Goal: Answer question/provide support: Share knowledge or assist other users

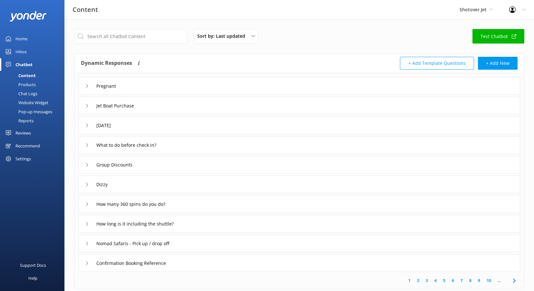
click at [24, 53] on div "Inbox" at bounding box center [20, 51] width 11 height 13
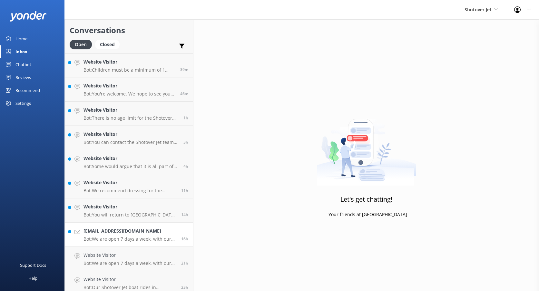
click at [114, 237] on p "Bot: We are open 7 days a week, with our jet boats operating from 9:30am until …" at bounding box center [129, 239] width 93 height 6
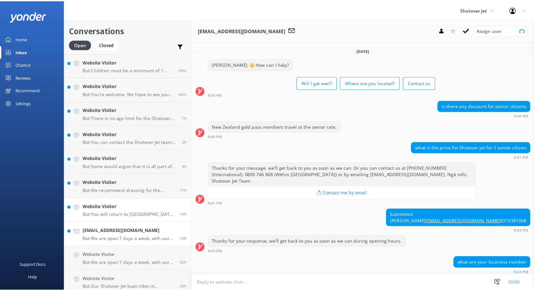
scroll to position [72, 0]
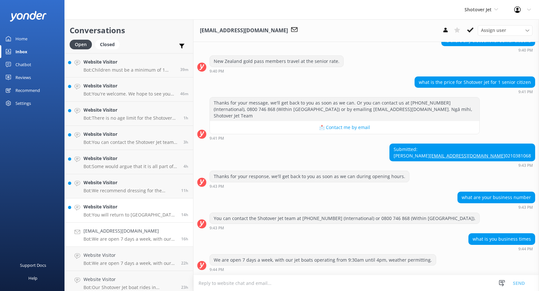
click at [115, 208] on h4 "Website Visitor" at bounding box center [129, 206] width 93 height 7
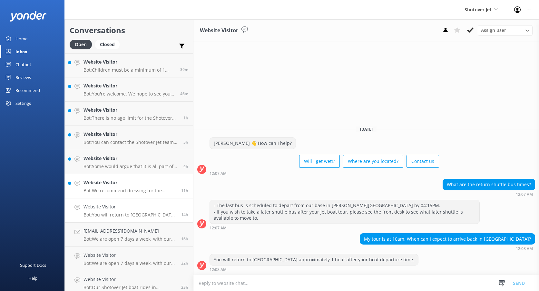
click at [112, 182] on h4 "Website Visitor" at bounding box center [129, 182] width 93 height 7
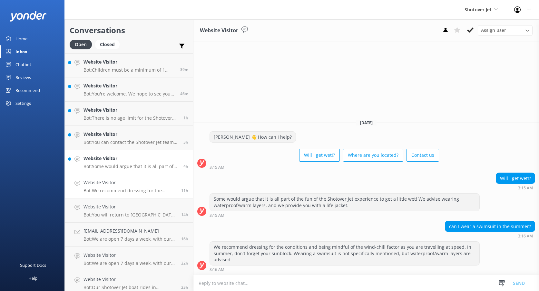
click at [111, 162] on div "Website Visitor Bot: Some would argue that it is all part of the fun of the Sho…" at bounding box center [130, 162] width 95 height 14
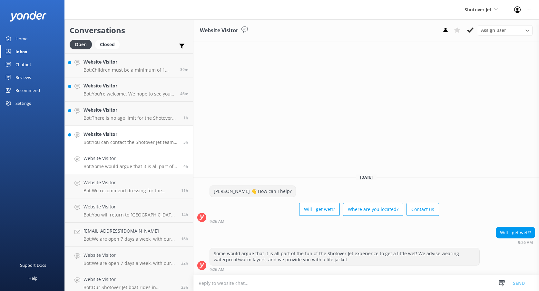
click at [109, 140] on p "Bot: You can contact the Shotover Jet team at +64 3 442 8570 (International), 0…" at bounding box center [130, 142] width 95 height 6
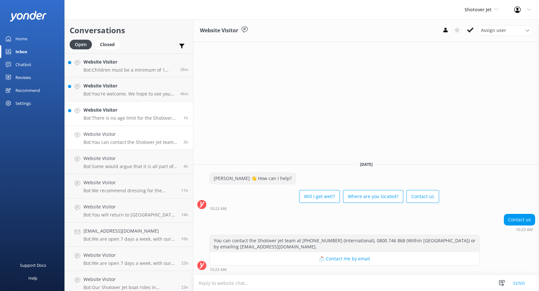
click at [124, 109] on h4 "Website Visitor" at bounding box center [130, 109] width 95 height 7
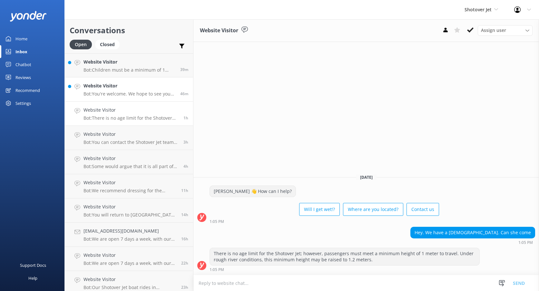
click at [125, 93] on p "Bot: You're welcome. We hope to see you at Shotover Jet soon!" at bounding box center [129, 94] width 92 height 6
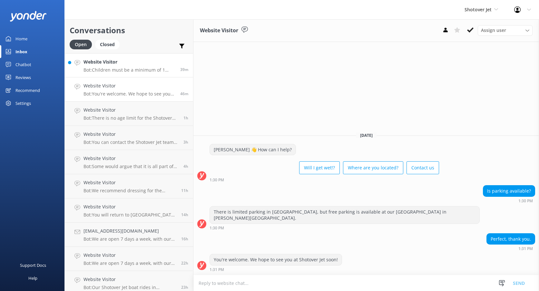
click at [125, 67] on p "Bot: Children must be a minimum of 1 metre tall to ride in the 'Jet Boat'. Shot…" at bounding box center [129, 70] width 92 height 6
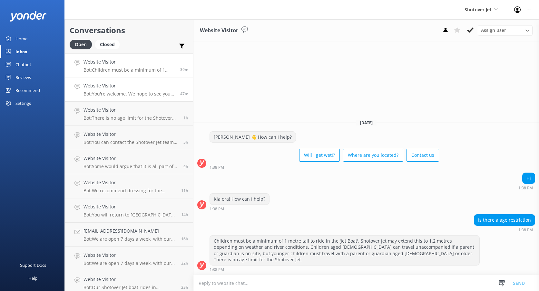
click at [104, 88] on h4 "Website Visitor" at bounding box center [129, 85] width 92 height 7
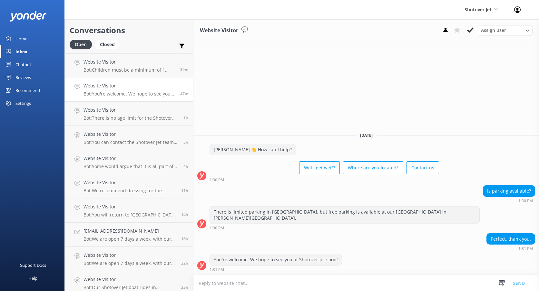
click at [33, 75] on link "Reviews" at bounding box center [32, 77] width 64 height 13
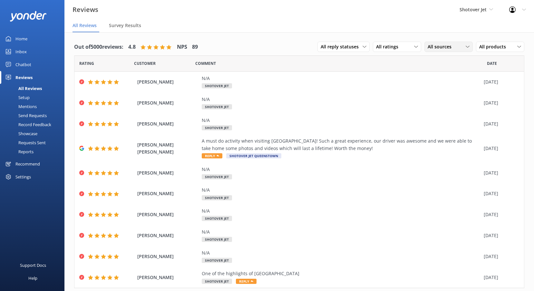
click at [442, 47] on span "All sources" at bounding box center [442, 46] width 28 height 7
click at [435, 98] on div "Google reviews" at bounding box center [453, 99] width 38 height 6
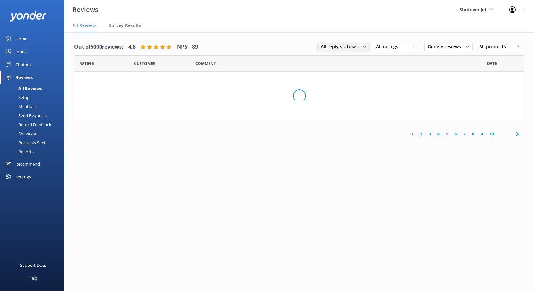
click at [360, 47] on span "All reply statuses" at bounding box center [342, 46] width 42 height 7
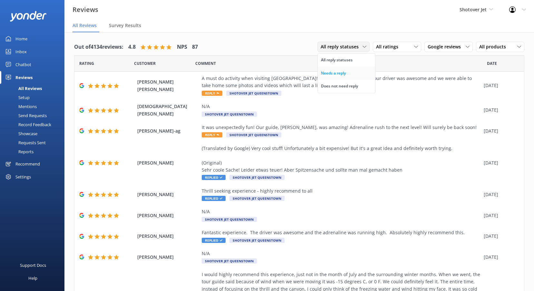
click at [332, 73] on div "Needs a reply" at bounding box center [333, 73] width 25 height 6
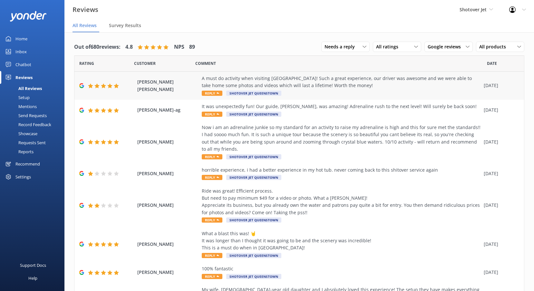
click at [217, 85] on div "A must do activity when visiting Queenstown! Such a great experience, our drive…" at bounding box center [341, 82] width 279 height 15
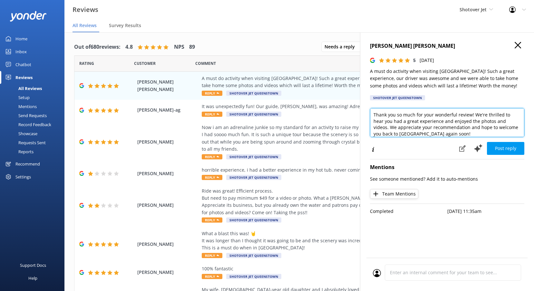
drag, startPoint x: 373, startPoint y: 113, endPoint x: 383, endPoint y: 117, distance: 10.7
click at [373, 114] on textarea "Thank you so much for your wonderful review! We're thrilled to hear you had a g…" at bounding box center [447, 122] width 154 height 29
click at [461, 133] on textarea "Kia Ora Bayley, Thank you so much for your wonderful review! We're thrilled to …" at bounding box center [447, 122] width 154 height 29
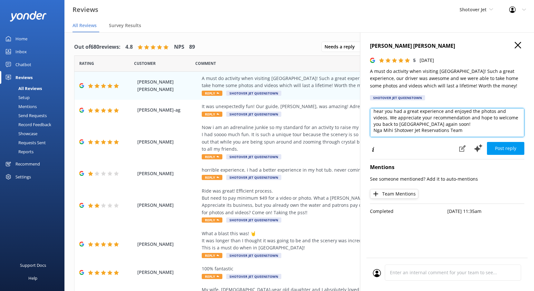
click at [379, 133] on textarea "Kia Ora Bayley, Thank you so much for your wonderful review! We're thrilled to …" at bounding box center [447, 122] width 154 height 29
click at [383, 128] on textarea "Kia Ora Bayley, Thank you so much for your wonderful review! We're thrilled to …" at bounding box center [447, 122] width 154 height 29
click at [382, 130] on textarea "Kia Ora Bayley, Thank you so much for your wonderful review! We're thrilled to …" at bounding box center [447, 122] width 154 height 29
click at [387, 132] on textarea "Kia Ora Bayley, Thank you so much for your wonderful review! We're thrilled to …" at bounding box center [447, 122] width 154 height 29
click at [378, 130] on textarea "Kia Ora Bayley, Thank you so much for your wonderful review! We're thrilled to …" at bounding box center [447, 122] width 154 height 29
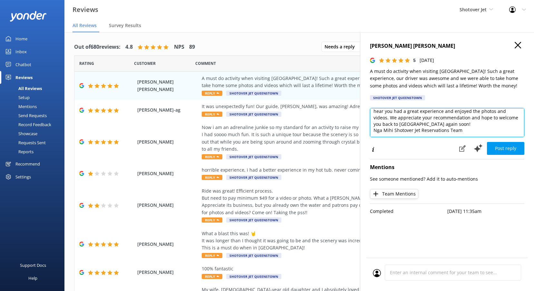
click at [382, 130] on textarea "Kia Ora Bayley, Thank you so much for your wonderful review! We're thrilled to …" at bounding box center [447, 122] width 154 height 29
click at [380, 129] on textarea "Kia Ora Bayley, Thank you so much for your wonderful review! We're thrilled to …" at bounding box center [447, 122] width 154 height 29
paste textarea "ā"
drag, startPoint x: 467, startPoint y: 131, endPoint x: 372, endPoint y: 132, distance: 94.4
click at [372, 132] on textarea "Kia Ora Bayley, Thank you so much for your wonderful review! We're thrilled to …" at bounding box center [447, 122] width 154 height 29
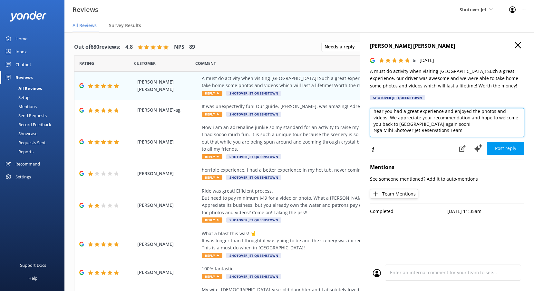
click at [467, 130] on textarea "Kia Ora Bayley, Thank you so much for your wonderful review! We're thrilled to …" at bounding box center [447, 122] width 154 height 29
type textarea "Kia Ora Bayley, Thank you so much for your wonderful review! We're thrilled to …"
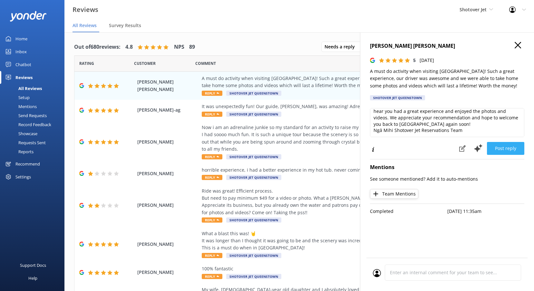
click at [503, 146] on button "Post reply" at bounding box center [505, 148] width 37 height 13
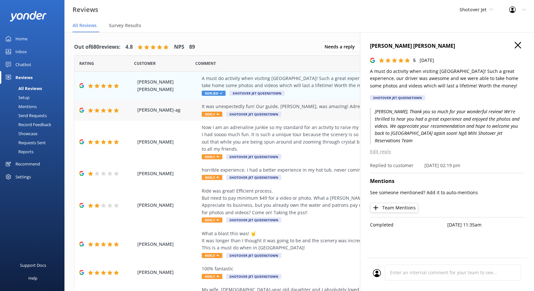
click at [208, 113] on span "Reply" at bounding box center [212, 114] width 21 height 5
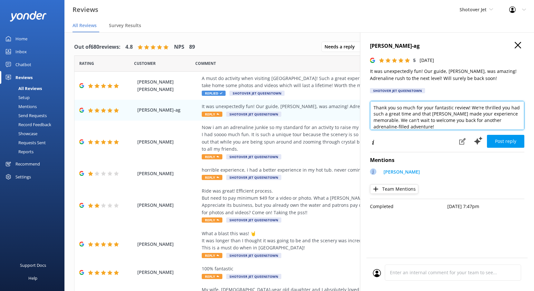
click at [372, 106] on textarea "Thank you so much for your fantastic review! We're thrilled you had such a grea…" at bounding box center [447, 115] width 154 height 29
click at [429, 126] on textarea "Kia Ora Johnry, Thank you so much for your fantastic review! We're thrilled you…" at bounding box center [447, 115] width 154 height 29
paste textarea "Ngā Mihi Shotover Jet Reservations Team"
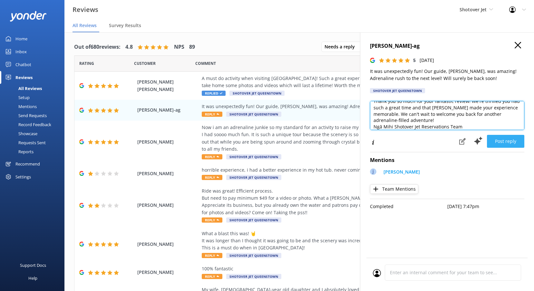
type textarea "Kia Ora Johnry, Thank you so much for your fantastic review! We're thrilled you…"
click at [511, 142] on button "Post reply" at bounding box center [505, 141] width 37 height 13
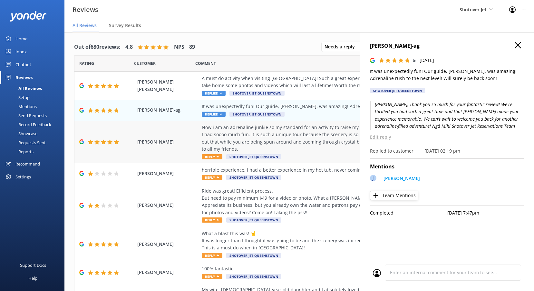
click at [296, 142] on div "Now i am an adrenaline junkie so my standard for an activity to raise my adrena…" at bounding box center [341, 138] width 279 height 29
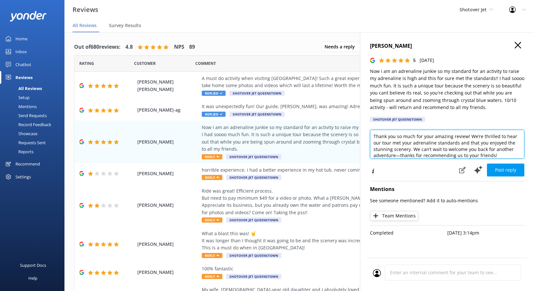
click at [374, 135] on textarea "Thank you so much for your amazing review! We’re thrilled to hear our tour met …" at bounding box center [447, 144] width 154 height 29
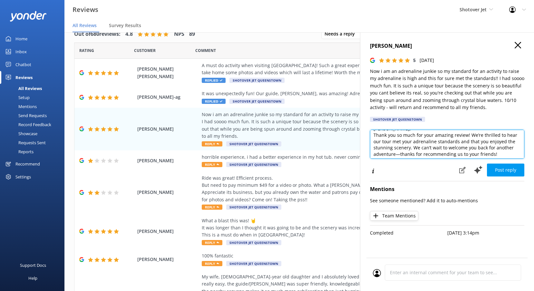
scroll to position [10, 0]
click at [503, 152] on textarea "Kia Ora Arman, Thank you so much for your amazing review! We’re thrilled to hea…" at bounding box center [447, 144] width 154 height 29
paste textarea "Ngā Mihi Shotover Jet Reservations Team"
type textarea "Kia Ora Arman, Thank you so much for your amazing review! We’re thrilled to hea…"
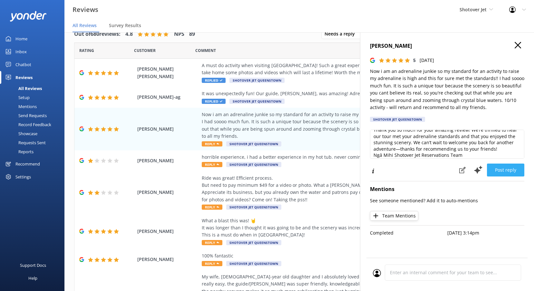
click at [508, 169] on button "Post reply" at bounding box center [505, 169] width 37 height 13
click at [515, 44] on use "button" at bounding box center [518, 45] width 6 height 6
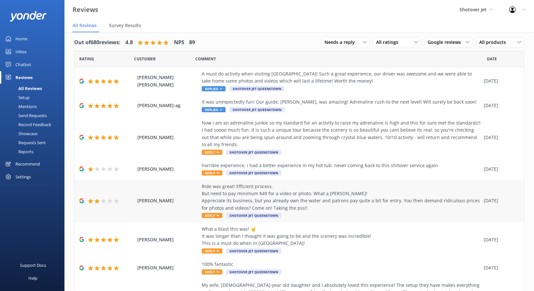
scroll to position [0, 0]
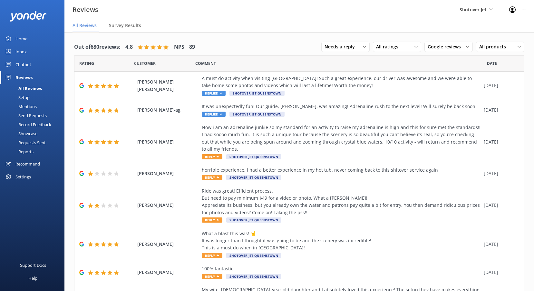
click at [165, 43] on div "Out of 680 reviews: 4.8 NPS 89" at bounding box center [134, 47] width 121 height 17
click at [468, 7] on span "Shotover Jet" at bounding box center [473, 9] width 27 height 6
click at [464, 41] on link "Dart River Adventures" at bounding box center [484, 42] width 64 height 15
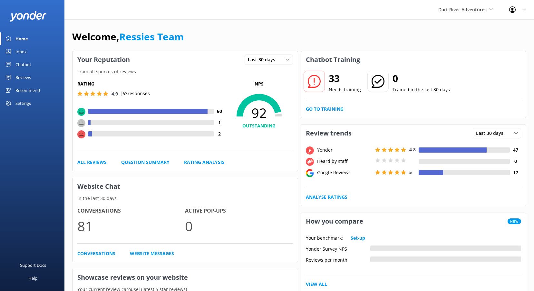
click at [27, 63] on div "Chatbot" at bounding box center [23, 64] width 16 height 13
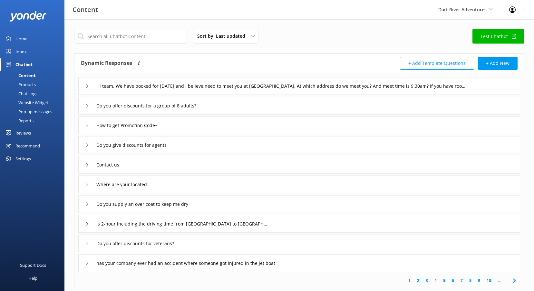
click at [17, 50] on div "Inbox" at bounding box center [20, 51] width 11 height 13
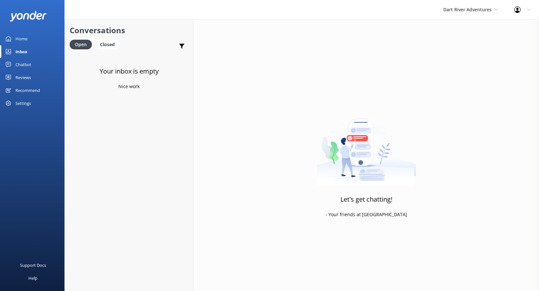
click at [22, 76] on div "Reviews" at bounding box center [22, 77] width 15 height 13
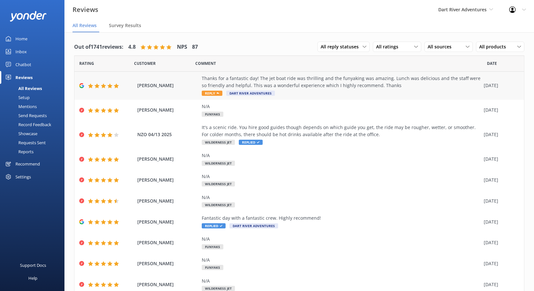
click at [294, 86] on div "Thanks for a fantastic day! The jet boat ride was thrilling and the funyaking w…" at bounding box center [341, 82] width 279 height 15
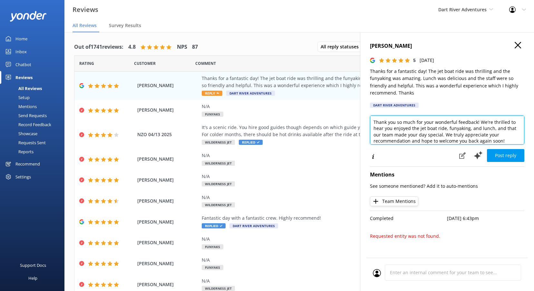
click at [374, 122] on textarea "Thank you so much for your wonderful feedback! We're thrilled to hear you enjoy…" at bounding box center [447, 129] width 154 height 29
click at [513, 139] on textarea "Kia Ora Jennifer, Thank you so much for your wonderful feedback! We're thrilled…" at bounding box center [447, 129] width 154 height 29
paste textarea "Ngā Mihi Shotover Jet Reservations Team"
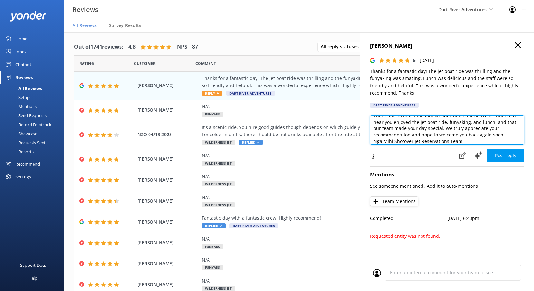
scroll to position [16, 0]
drag, startPoint x: 418, startPoint y: 140, endPoint x: 394, endPoint y: 137, distance: 24.3
click at [394, 137] on textarea "Kia Ora Jennifer, Thank you so much for your wonderful feedback! We're thrilled…" at bounding box center [447, 129] width 154 height 29
type textarea "Kia Ora Jennifer, Thank you so much for your wonderful feedback! We're thrilled…"
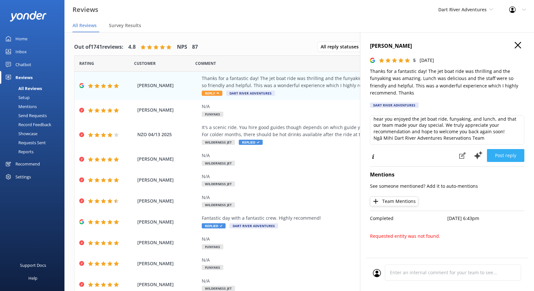
click at [506, 154] on button "Post reply" at bounding box center [505, 155] width 37 height 13
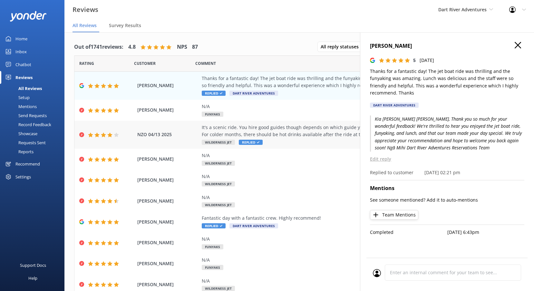
click at [331, 129] on div "It's a scenic ride. You hire good guides though depends on which guide you get,…" at bounding box center [341, 131] width 279 height 15
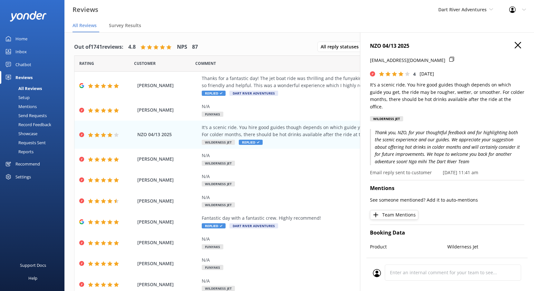
scroll to position [32, 0]
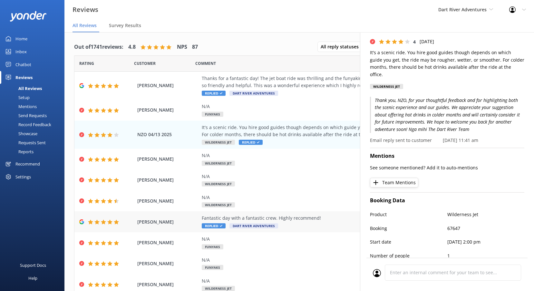
click at [315, 218] on div "Fantastic day with a fantastic crew. Highly recommend!" at bounding box center [341, 217] width 279 height 7
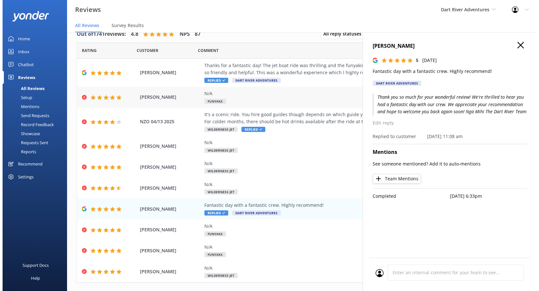
scroll to position [0, 0]
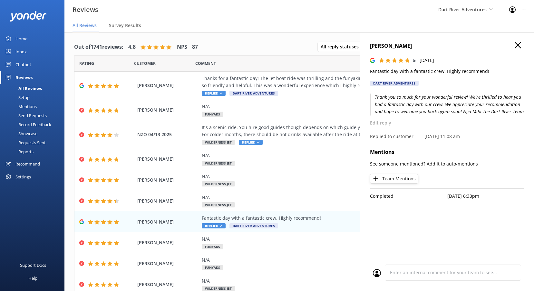
click at [516, 45] on icon "button" at bounding box center [518, 45] width 6 height 6
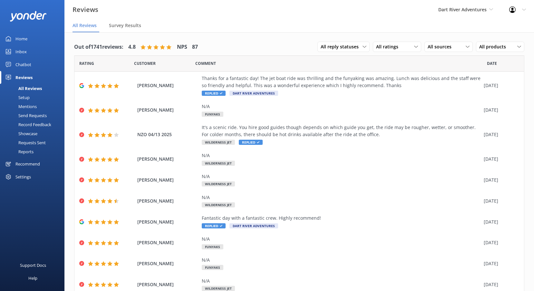
drag, startPoint x: 26, startPoint y: 62, endPoint x: 33, endPoint y: 62, distance: 6.1
click at [26, 62] on div "Chatbot" at bounding box center [23, 64] width 16 height 13
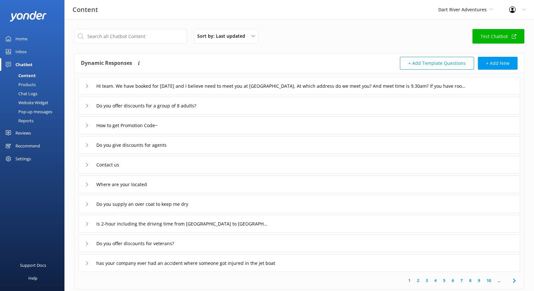
click at [30, 38] on link "Home" at bounding box center [32, 38] width 64 height 13
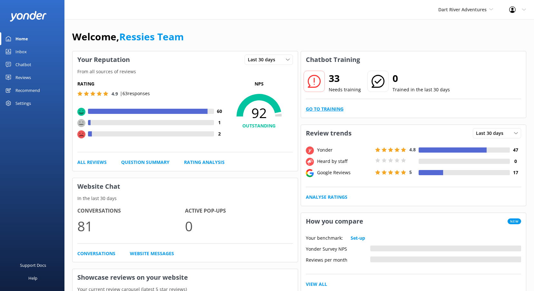
click at [335, 110] on link "Go to Training" at bounding box center [325, 108] width 38 height 7
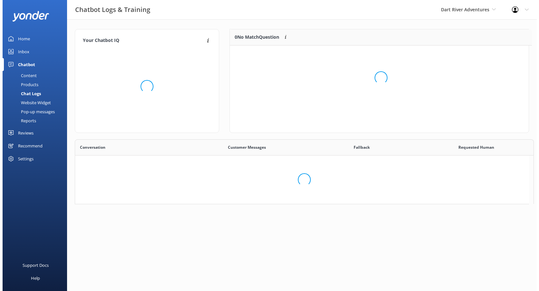
scroll to position [5, 5]
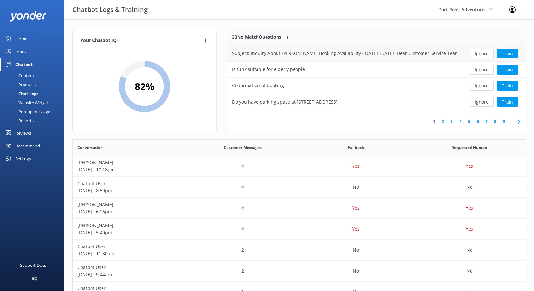
click at [388, 54] on div "Subject: Inquiry About Funyak Booking Availability (October 2-5) Dear Customer …" at bounding box center [344, 53] width 225 height 7
click at [508, 53] on button "Train" at bounding box center [507, 54] width 21 height 10
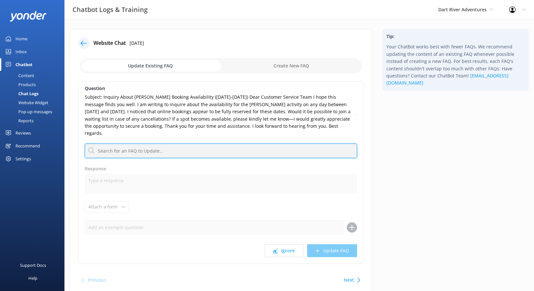
click at [238, 144] on input "text" at bounding box center [221, 150] width 272 height 15
type input "contact"
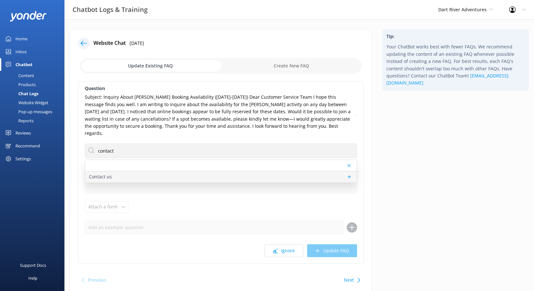
click at [132, 171] on div "Contact us" at bounding box center [221, 176] width 272 height 11
type textarea "You can reach the Dart River team at [PHONE_NUMBER] (within [GEOGRAPHIC_DATA]),…"
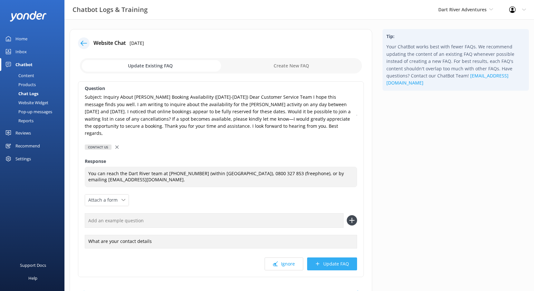
click at [325, 257] on button "Update FAQ" at bounding box center [332, 263] width 50 height 13
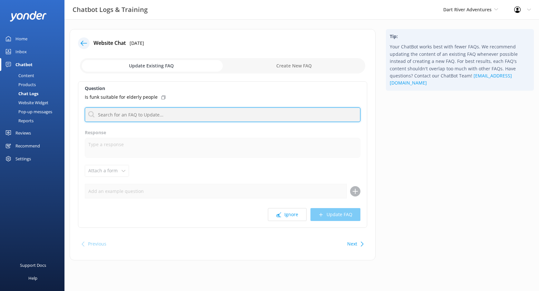
click at [133, 111] on input "text" at bounding box center [223, 114] width 276 height 15
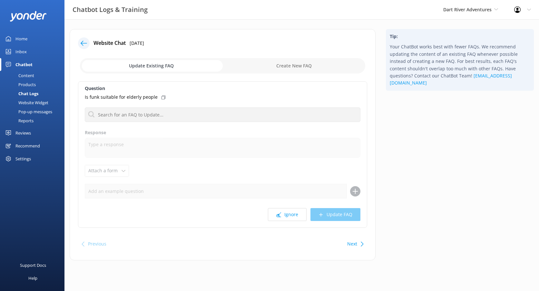
click at [298, 64] on input "checkbox" at bounding box center [222, 65] width 285 height 15
checkbox input "true"
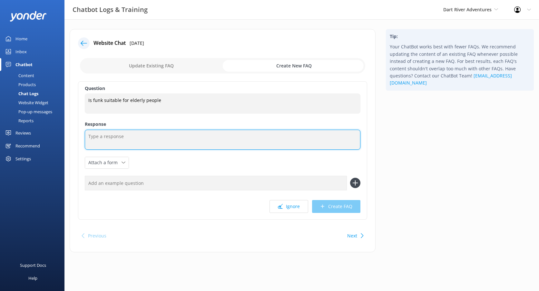
click at [136, 140] on textarea at bounding box center [223, 140] width 276 height 20
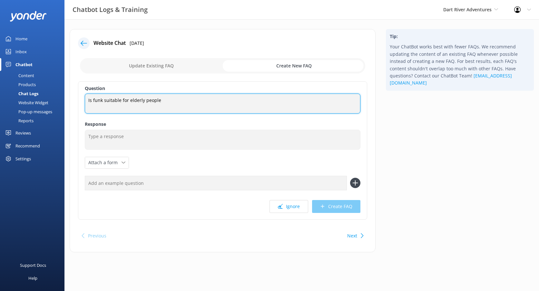
drag, startPoint x: 167, startPoint y: 100, endPoint x: 85, endPoint y: 104, distance: 82.0
click at [85, 104] on textarea "Is funk suitable for elderly people" at bounding box center [223, 103] width 276 height 20
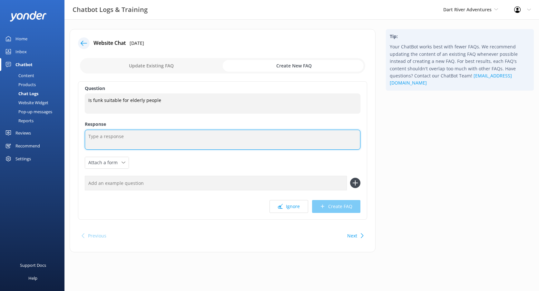
click at [130, 142] on textarea at bounding box center [223, 140] width 276 height 20
paste textarea "Yes, they’re suitable for elderly people! They’re stable, not a physical challe…"
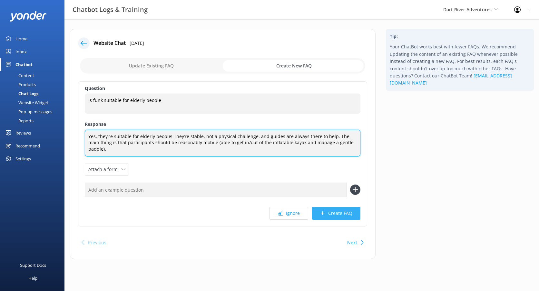
type textarea "Yes, they’re suitable for elderly people! They’re stable, not a physical challe…"
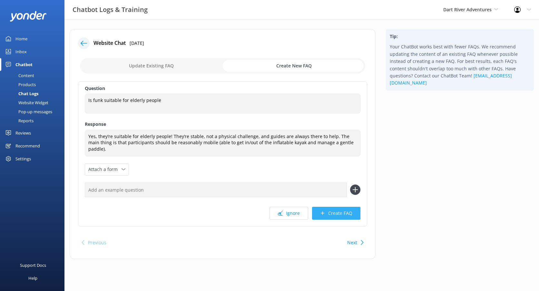
click at [329, 207] on button "Create FAQ" at bounding box center [336, 213] width 48 height 13
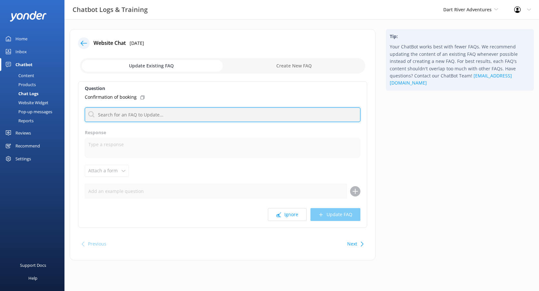
click at [188, 112] on input "text" at bounding box center [223, 114] width 276 height 15
type input "o"
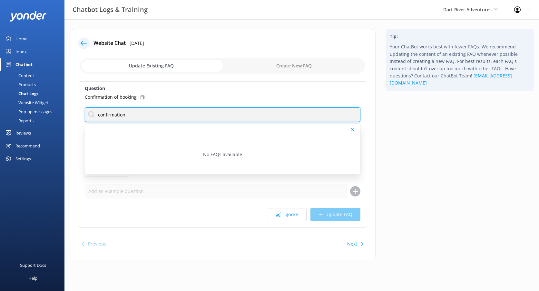
drag, startPoint x: 150, startPoint y: 114, endPoint x: 81, endPoint y: 114, distance: 68.7
click at [81, 114] on div "Question Confirmation of booking confirmation No FAQs available Response Attach…" at bounding box center [222, 154] width 289 height 146
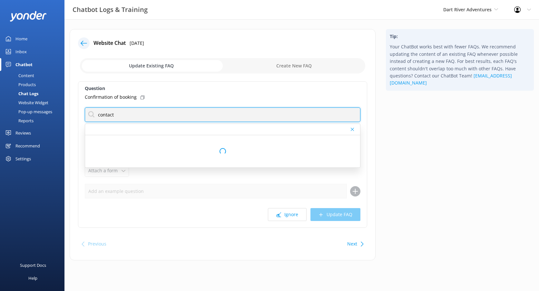
type input "contact"
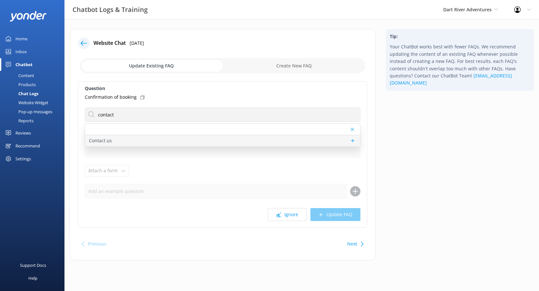
click at [132, 140] on div "Contact us" at bounding box center [222, 140] width 275 height 11
type textarea "You can reach the Dart River team at [PHONE_NUMBER] (within [GEOGRAPHIC_DATA]),…"
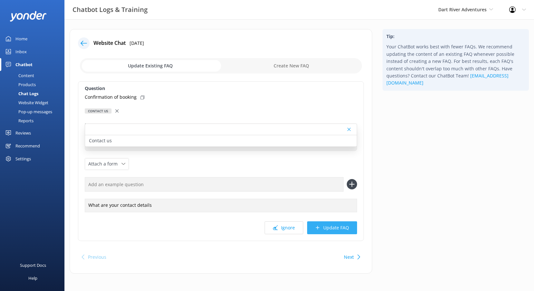
click at [330, 229] on button "Update FAQ" at bounding box center [332, 227] width 50 height 13
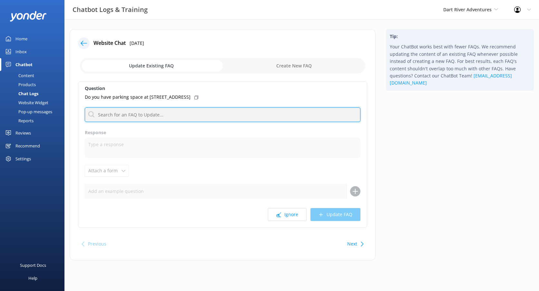
click at [157, 114] on input "text" at bounding box center [223, 114] width 276 height 15
type input "parking"
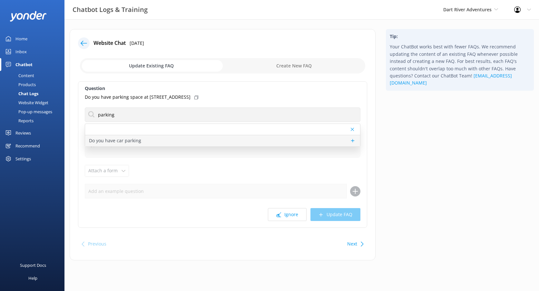
click at [104, 143] on p "Do you have car parking" at bounding box center [115, 140] width 52 height 7
type textarea "We have limited on road parking adjacent to the [GEOGRAPHIC_DATA], and public c…"
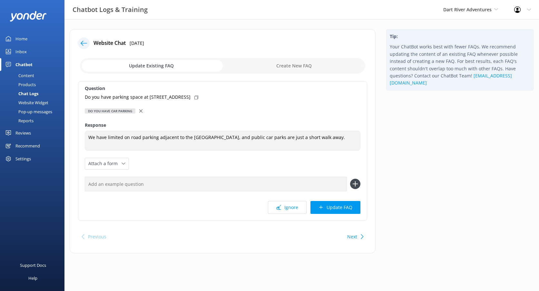
click at [308, 64] on input "checkbox" at bounding box center [222, 65] width 285 height 15
checkbox input "true"
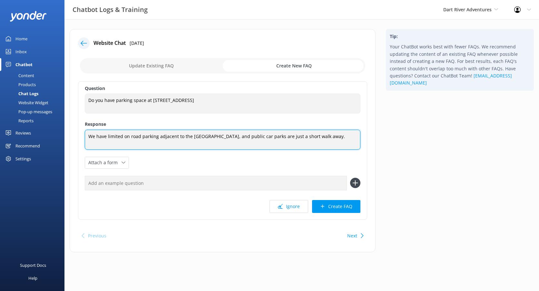
drag, startPoint x: 345, startPoint y: 140, endPoint x: 82, endPoint y: 139, distance: 263.0
click at [82, 139] on div "Question Do you have parking space at [STREET_ADDRESS] Do you have parking spac…" at bounding box center [222, 150] width 289 height 138
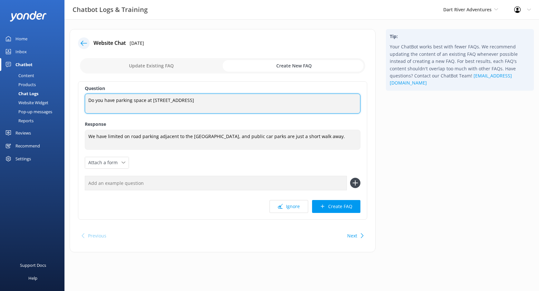
drag, startPoint x: 195, startPoint y: 103, endPoint x: 84, endPoint y: 100, distance: 111.2
click at [84, 100] on div "Question Do you have parking space at [STREET_ADDRESS] Do you have parking spac…" at bounding box center [222, 150] width 289 height 138
click at [127, 100] on textarea "Do you have parking space at [STREET_ADDRESS]" at bounding box center [223, 103] width 276 height 20
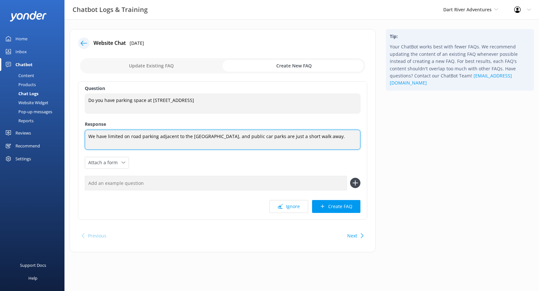
drag, startPoint x: 345, startPoint y: 139, endPoint x: 60, endPoint y: 140, distance: 284.9
click at [60, 140] on div "Chatbot Logs & Training Dart River Adventures Shotover Jet Dart River Adventure…" at bounding box center [269, 145] width 539 height 252
paste textarea "There is paid parking available near [STREET_ADDRESS] spaces can be limited dur…"
type textarea "There is paid parking available near [STREET_ADDRESS] spaces can be limited dur…"
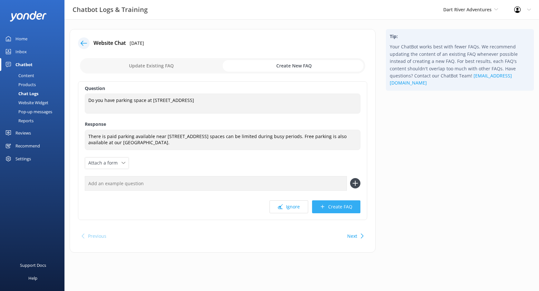
click at [353, 206] on button "Create FAQ" at bounding box center [336, 206] width 48 height 13
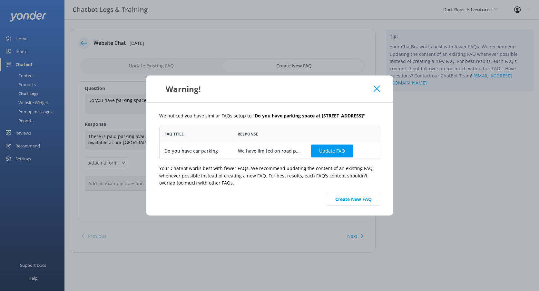
scroll to position [28, 216]
click at [360, 202] on button "Create New FAQ" at bounding box center [353, 199] width 53 height 13
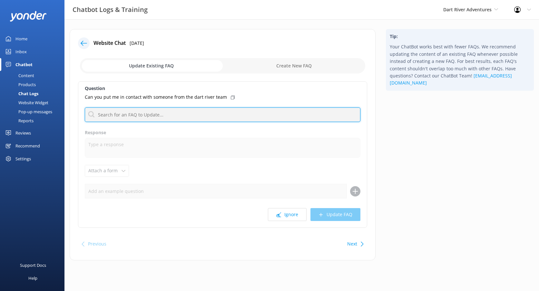
click at [200, 115] on input "text" at bounding box center [223, 114] width 276 height 15
type input "contact"
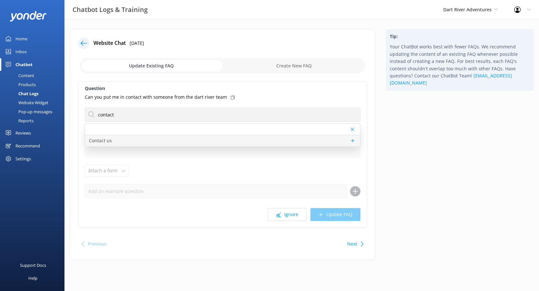
click at [138, 144] on div "Contact us" at bounding box center [222, 140] width 275 height 11
type textarea "You can reach the Dart River team at [PHONE_NUMBER] (within [GEOGRAPHIC_DATA]),…"
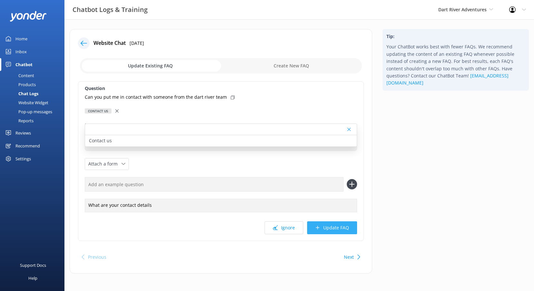
click at [338, 227] on button "Update FAQ" at bounding box center [332, 227] width 50 height 13
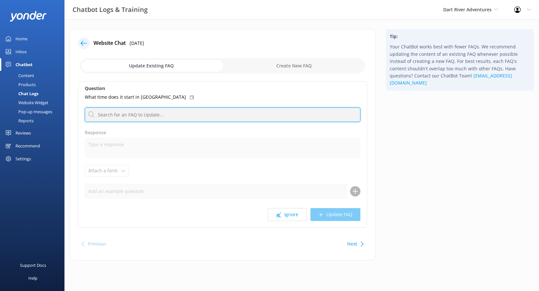
click at [124, 113] on input "text" at bounding box center [223, 114] width 276 height 15
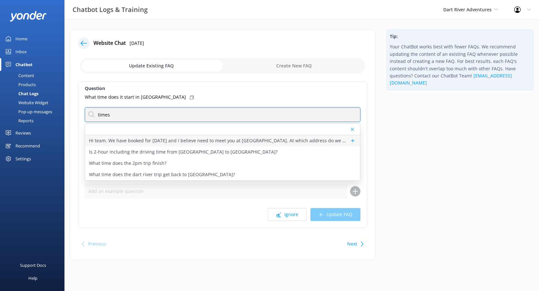
type input "times"
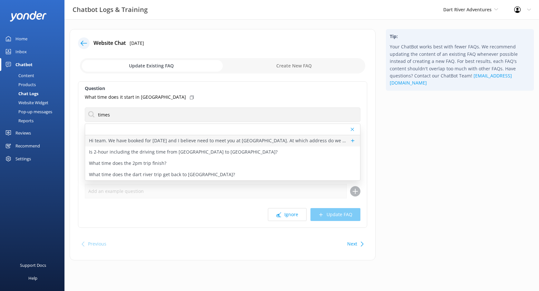
click at [123, 139] on p "Hi team. We have booked for [DATE] and I believe need to meet you at [GEOGRAPHI…" at bounding box center [218, 140] width 258 height 7
type textarea "If you are self-driving to our base building, our direct address is [STREET_ADD…"
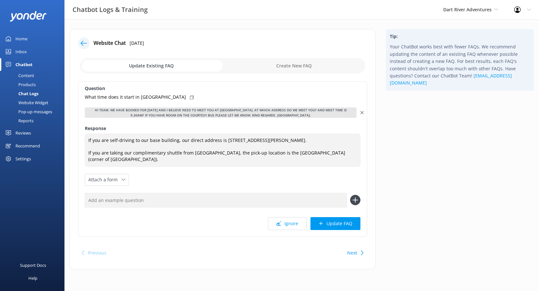
click at [362, 111] on icon at bounding box center [361, 112] width 3 height 3
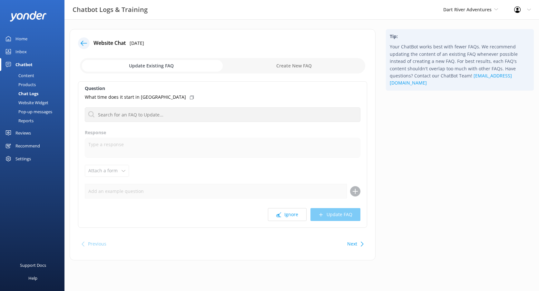
click at [288, 62] on input "checkbox" at bounding box center [222, 65] width 285 height 15
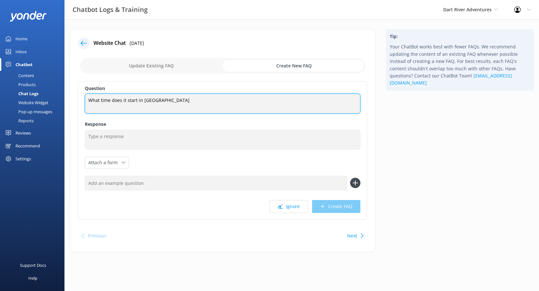
drag, startPoint x: 179, startPoint y: 100, endPoint x: 76, endPoint y: 101, distance: 103.2
click at [76, 101] on div "Website Chat [DATE] Update Existing FAQ Create New FAQ Question What time does …" at bounding box center [223, 140] width 306 height 223
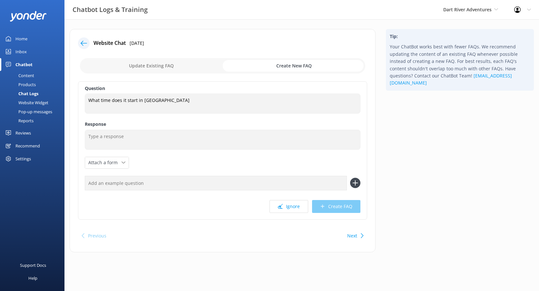
click at [177, 66] on input "checkbox" at bounding box center [222, 65] width 285 height 15
checkbox input "false"
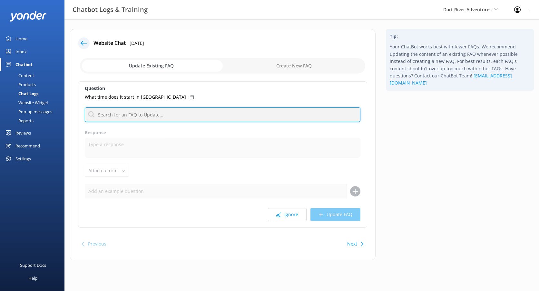
click at [139, 108] on input "text" at bounding box center [223, 114] width 276 height 15
type input "contact"
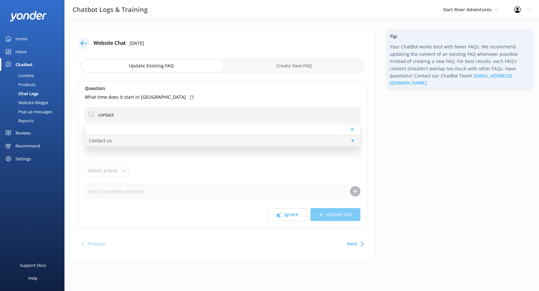
click at [179, 142] on div "Contact us" at bounding box center [222, 140] width 275 height 11
type textarea "You can reach the Dart River team at [PHONE_NUMBER] (within [GEOGRAPHIC_DATA]),…"
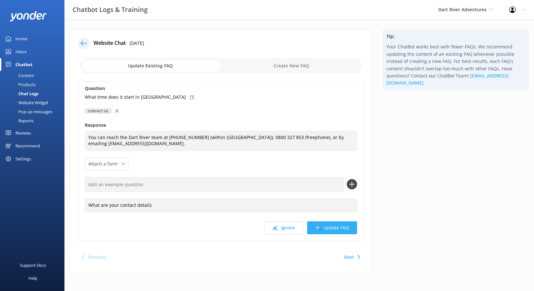
click at [326, 231] on button "Update FAQ" at bounding box center [332, 227] width 50 height 13
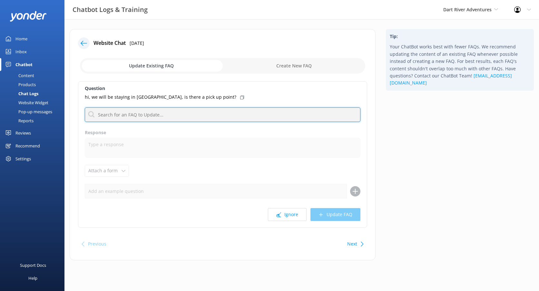
click at [188, 119] on input "text" at bounding box center [223, 114] width 276 height 15
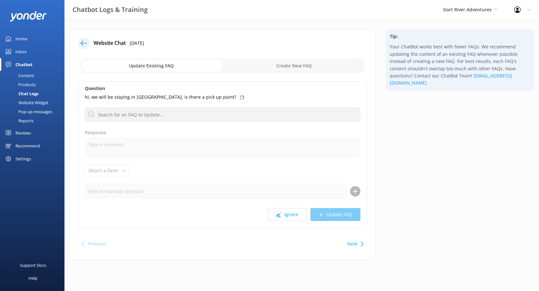
click at [240, 97] on icon at bounding box center [242, 97] width 4 height 4
click at [280, 67] on input "checkbox" at bounding box center [222, 65] width 285 height 15
checkbox input "true"
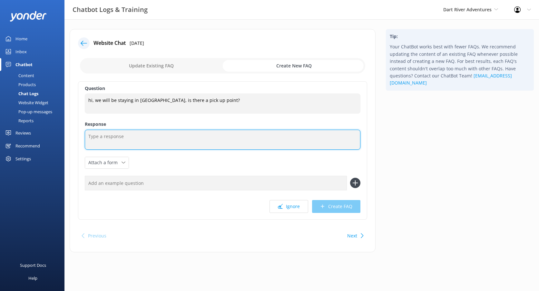
click at [126, 133] on textarea at bounding box center [223, 140] width 276 height 20
paste textarea "We don’t offer pick-ups from [GEOGRAPHIC_DATA] — if you have opted for our shut…"
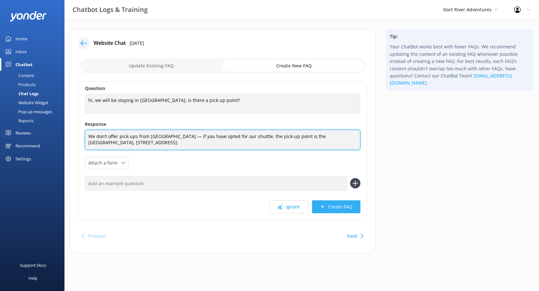
type textarea "We don’t offer pick-ups from [GEOGRAPHIC_DATA] — if you have opted for our shut…"
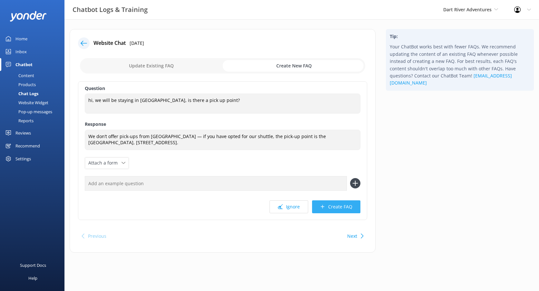
click at [342, 209] on button "Create FAQ" at bounding box center [336, 206] width 48 height 13
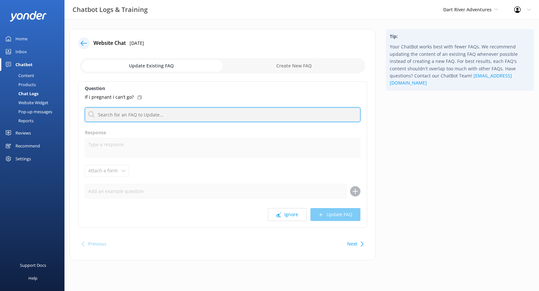
click at [138, 118] on input "text" at bounding box center [223, 114] width 276 height 15
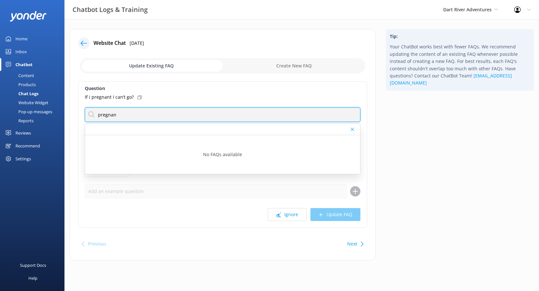
type input "pregnant"
drag, startPoint x: 138, startPoint y: 117, endPoint x: 89, endPoint y: 121, distance: 48.8
click at [89, 121] on input "pregnant" at bounding box center [223, 114] width 276 height 15
type input "preg"
drag, startPoint x: 118, startPoint y: 111, endPoint x: 73, endPoint y: 112, distance: 45.1
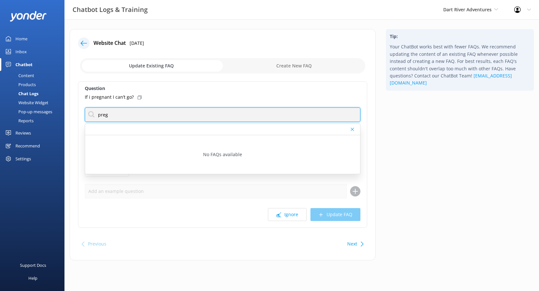
click at [73, 112] on div "Website Chat [DATE] Update Existing FAQ Create New FAQ Question If i pregnant I…" at bounding box center [223, 144] width 306 height 231
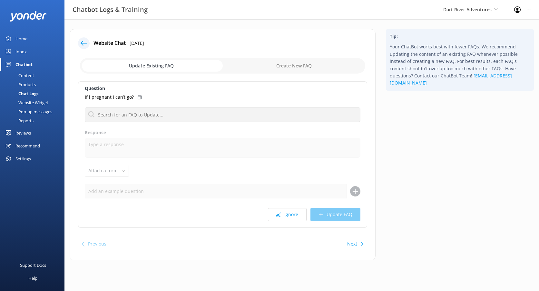
click at [138, 97] on icon at bounding box center [140, 97] width 4 height 4
click at [313, 64] on input "checkbox" at bounding box center [222, 65] width 285 height 15
checkbox input "true"
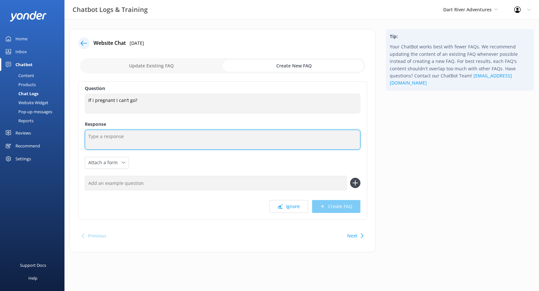
click at [123, 143] on textarea at bounding box center [223, 140] width 276 height 20
paste textarea "unfortunately pregnant passengers are unable to ride with us for safety reasons."
drag, startPoint x: 92, startPoint y: 135, endPoint x: 88, endPoint y: 135, distance: 3.5
click at [88, 135] on textarea "unfortunately pregnant passengers are unable to ride with us for safety reasons." at bounding box center [223, 140] width 276 height 20
type textarea "Unfortunately, pregnant passengers are unable to ride with us for safety reason…"
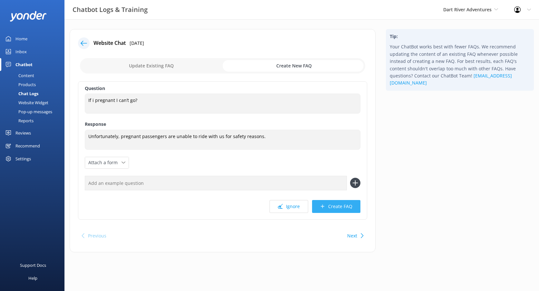
click at [332, 207] on button "Create FAQ" at bounding box center [336, 206] width 48 height 13
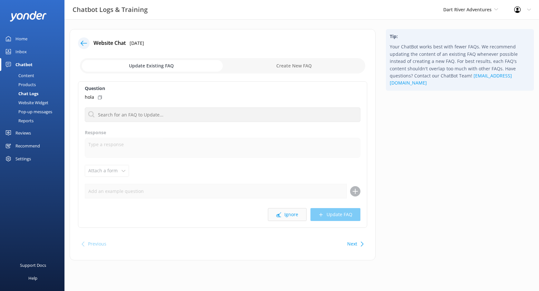
click at [288, 215] on button "Ignore" at bounding box center [287, 214] width 39 height 13
click at [164, 98] on icon at bounding box center [165, 97] width 4 height 4
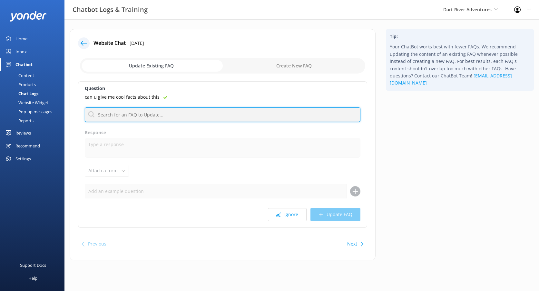
click at [191, 111] on input "text" at bounding box center [223, 114] width 276 height 15
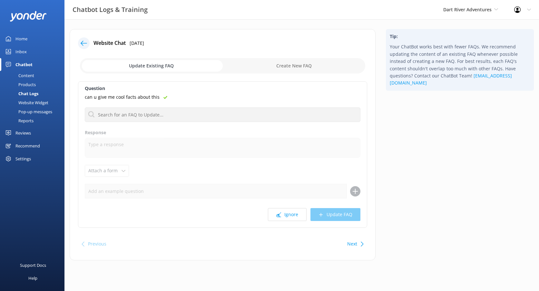
click at [302, 63] on input "checkbox" at bounding box center [222, 65] width 285 height 15
checkbox input "true"
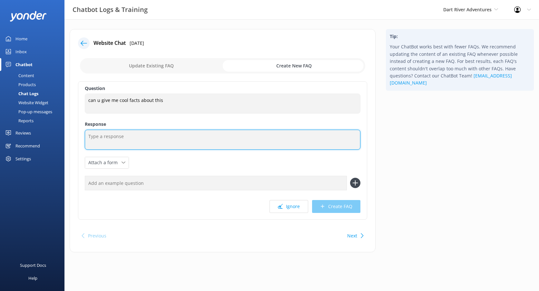
click at [146, 136] on textarea at bounding box center [223, 140] width 276 height 20
paste textarea "Famous Filming Location – The [GEOGRAPHIC_DATA] and surrounding landscapes have…"
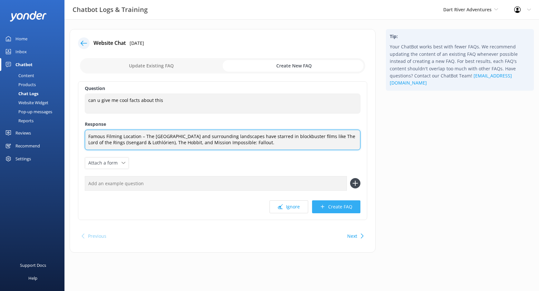
type textarea "Famous Filming Location – The [GEOGRAPHIC_DATA] and surrounding landscapes have…"
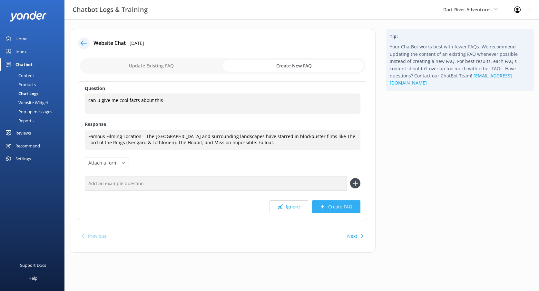
click at [340, 209] on button "Create FAQ" at bounding box center [336, 206] width 48 height 13
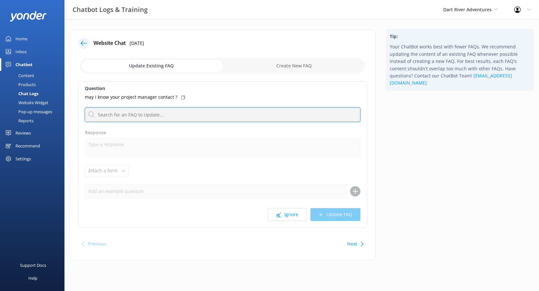
click at [189, 114] on input "text" at bounding box center [223, 114] width 276 height 15
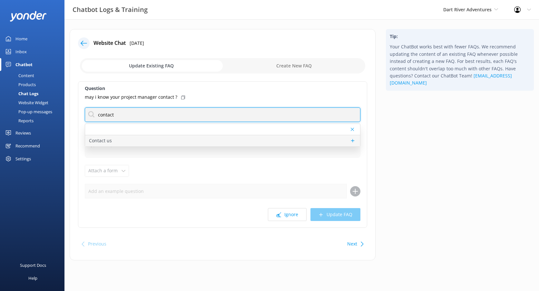
type input "contact"
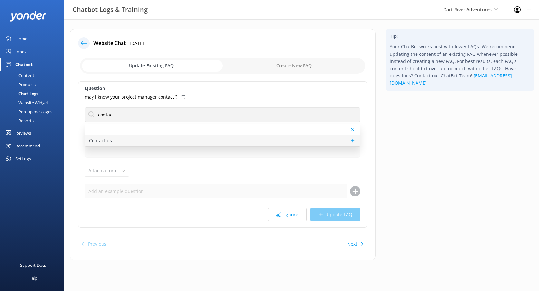
click at [95, 138] on p "Contact us" at bounding box center [100, 140] width 23 height 7
type textarea "You can reach the Dart River team at [PHONE_NUMBER] (within [GEOGRAPHIC_DATA]),…"
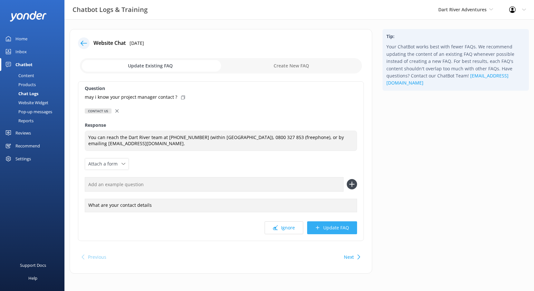
click at [347, 225] on button "Update FAQ" at bounding box center [332, 227] width 50 height 13
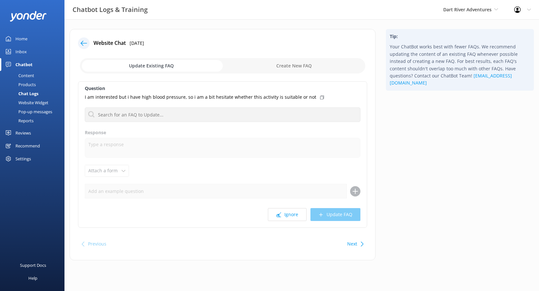
click at [320, 98] on icon at bounding box center [322, 97] width 4 height 4
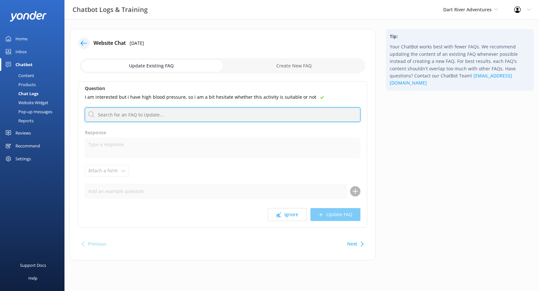
click at [138, 114] on input "text" at bounding box center [223, 114] width 276 height 15
type input "contact"
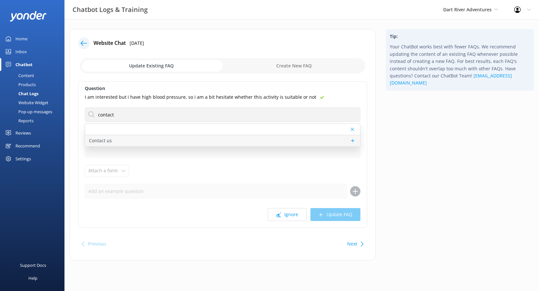
click at [139, 135] on div "Contact us" at bounding box center [222, 140] width 275 height 11
type textarea "You can reach the Dart River team at [PHONE_NUMBER] (within [GEOGRAPHIC_DATA]),…"
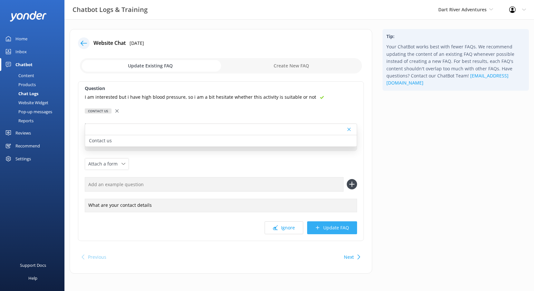
click at [347, 230] on button "Update FAQ" at bounding box center [332, 227] width 50 height 13
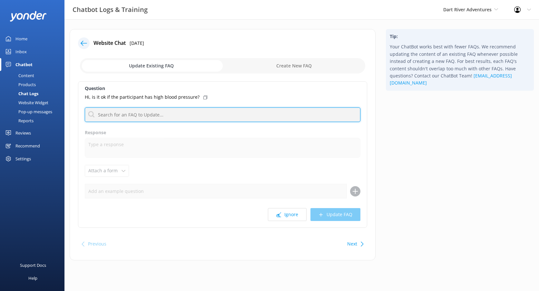
click at [161, 111] on input "text" at bounding box center [223, 114] width 276 height 15
type input "contact"
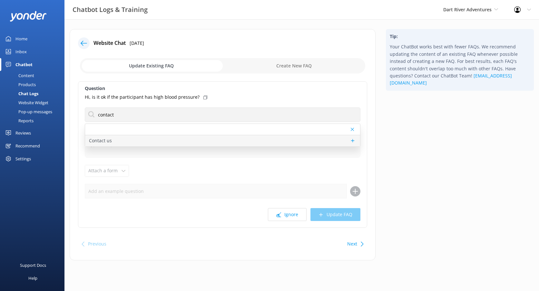
click at [129, 142] on div "Contact us" at bounding box center [222, 140] width 275 height 11
type textarea "You can reach the Dart River team at [PHONE_NUMBER] (within [GEOGRAPHIC_DATA]),…"
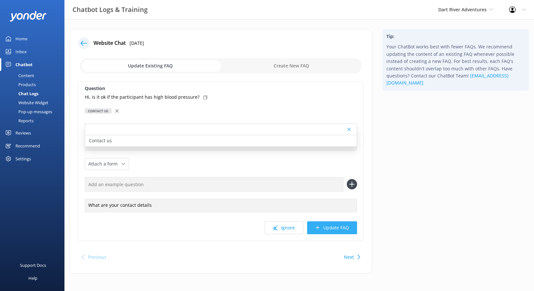
click at [319, 230] on icon at bounding box center [317, 227] width 5 height 5
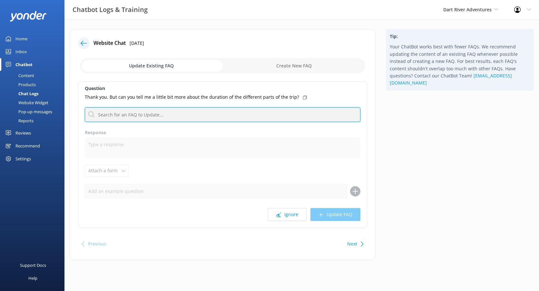
click at [263, 116] on input "text" at bounding box center [223, 114] width 276 height 15
type input "contact"
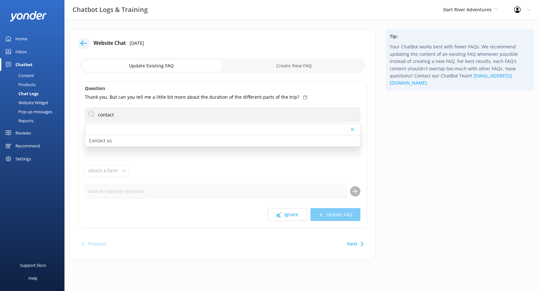
click at [332, 215] on div "Ignore Update FAQ" at bounding box center [223, 214] width 276 height 13
click at [156, 141] on div "Contact us" at bounding box center [222, 140] width 275 height 11
type textarea "You can reach the Dart River team at [PHONE_NUMBER] (within [GEOGRAPHIC_DATA]),…"
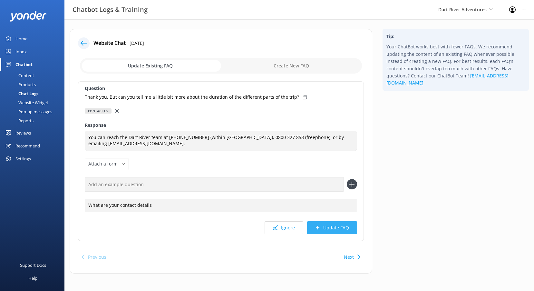
click at [331, 227] on button "Update FAQ" at bounding box center [332, 227] width 50 height 13
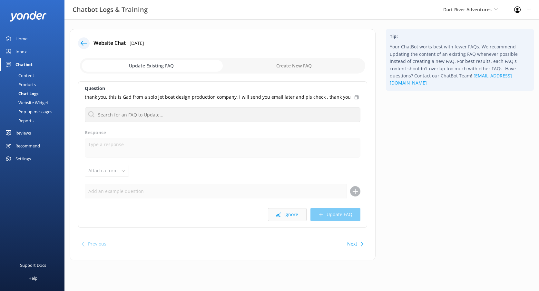
click at [280, 211] on button "Ignore" at bounding box center [287, 214] width 39 height 13
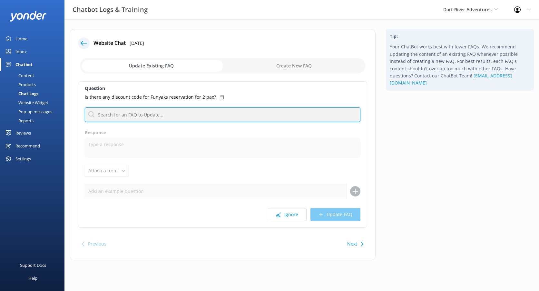
click at [219, 114] on input "text" at bounding box center [223, 114] width 276 height 15
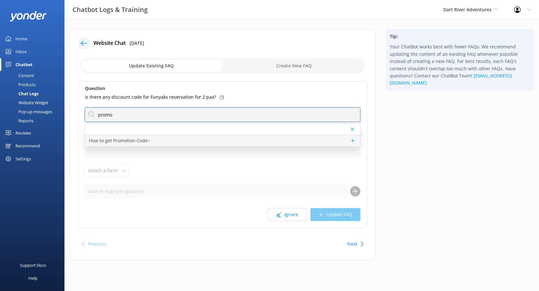
type input "promo"
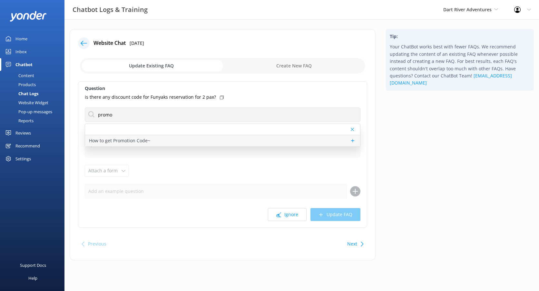
click at [165, 143] on div "How to get Promotion Code~" at bounding box center [222, 140] width 275 height 11
type textarea "Please keep an eye on our social media for any available promotions. Alternativ…"
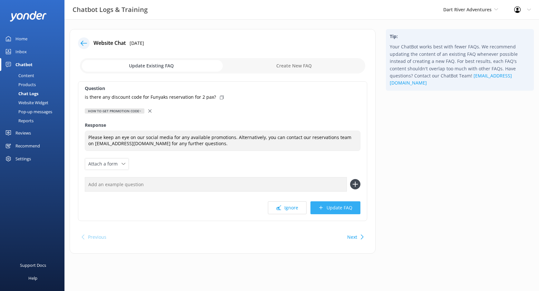
click at [330, 207] on button "Update FAQ" at bounding box center [335, 207] width 50 height 13
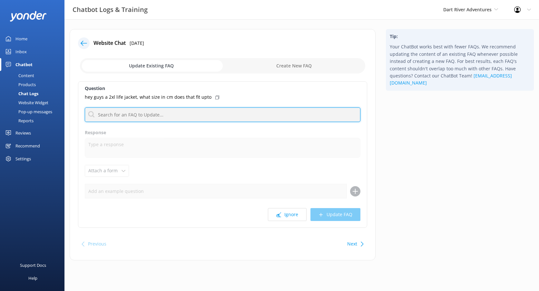
click at [200, 113] on input "text" at bounding box center [223, 114] width 276 height 15
click at [160, 115] on input "text" at bounding box center [223, 114] width 276 height 15
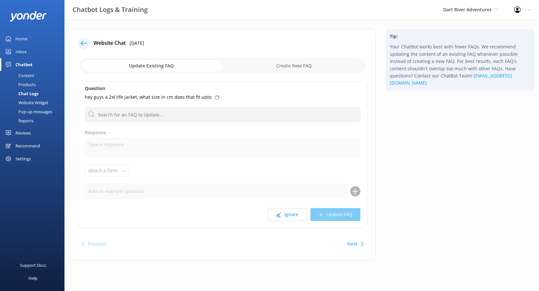
click at [215, 97] on icon at bounding box center [217, 97] width 4 height 4
click at [294, 66] on input "checkbox" at bounding box center [222, 65] width 285 height 15
checkbox input "true"
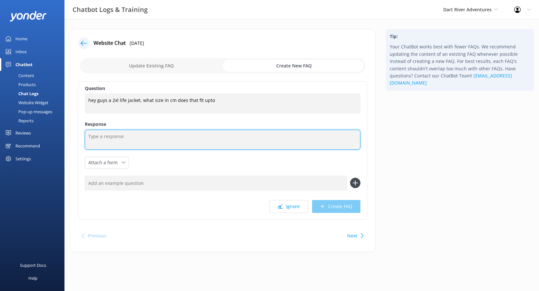
click at [134, 142] on textarea at bounding box center [223, 140] width 276 height 20
paste textarea "our lifejackets come in a range of sizes and can fit most body shapes, includin…"
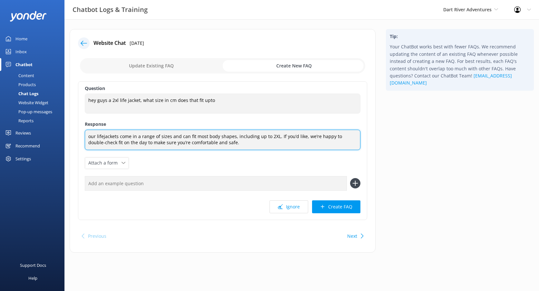
drag, startPoint x: 93, startPoint y: 136, endPoint x: 90, endPoint y: 135, distance: 3.5
click at [90, 135] on textarea "our lifejackets come in a range of sizes and can fit most body shapes, includin…" at bounding box center [223, 140] width 276 height 20
click at [90, 137] on textarea "our lifejackets come in a range of sizes and can fit most body shapes, includin…" at bounding box center [223, 140] width 276 height 20
click at [90, 136] on textarea "our lifejackets come in a range of sizes and can fit most body shapes, includin…" at bounding box center [223, 140] width 276 height 20
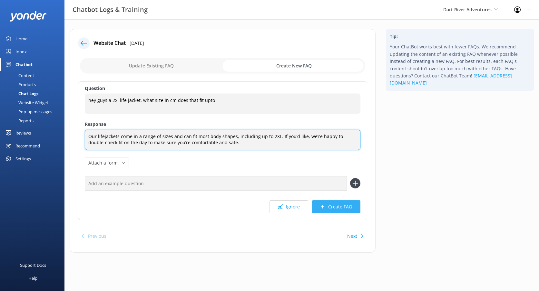
type textarea "Our lifejackets come in a range of sizes and can fit most body shapes, includin…"
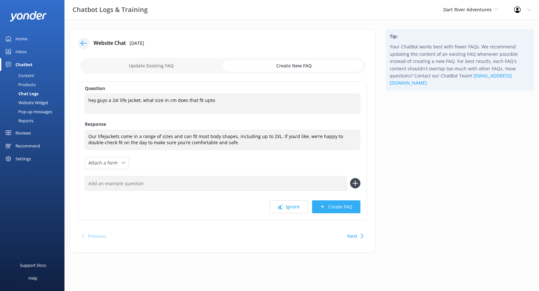
click at [334, 206] on button "Create FAQ" at bounding box center [336, 206] width 48 height 13
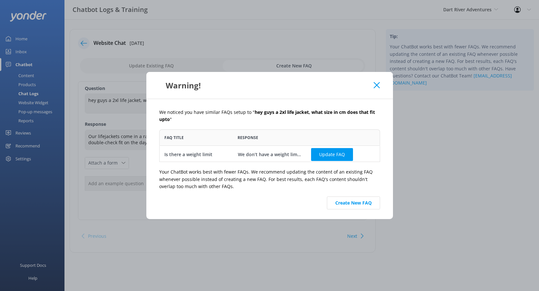
scroll to position [2, 0]
click at [340, 203] on button "Create New FAQ" at bounding box center [353, 202] width 53 height 13
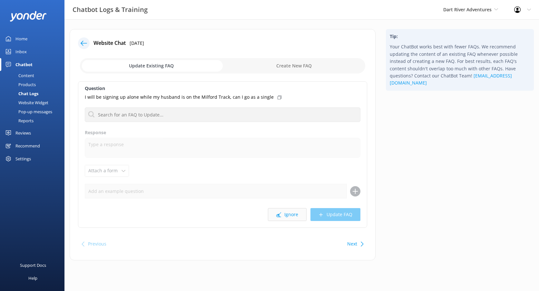
click at [284, 212] on button "Ignore" at bounding box center [287, 214] width 39 height 13
click at [153, 94] on div "Do you accept cash payments?" at bounding box center [223, 96] width 276 height 7
click at [295, 67] on input "checkbox" at bounding box center [222, 65] width 285 height 15
checkbox input "true"
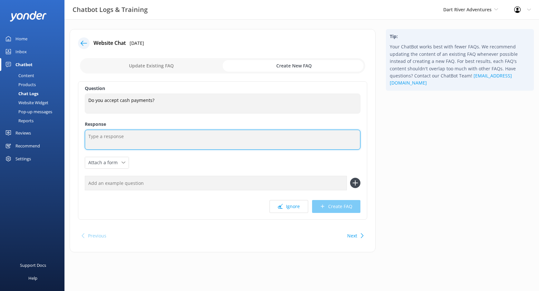
click at [176, 137] on textarea at bounding box center [223, 140] width 276 height 20
type textarea "Yes, we accept cash."
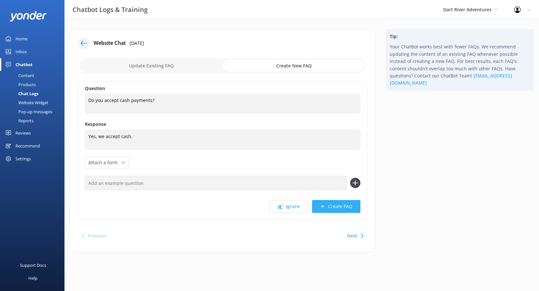
click at [332, 207] on button "Create FAQ" at bounding box center [336, 206] width 48 height 13
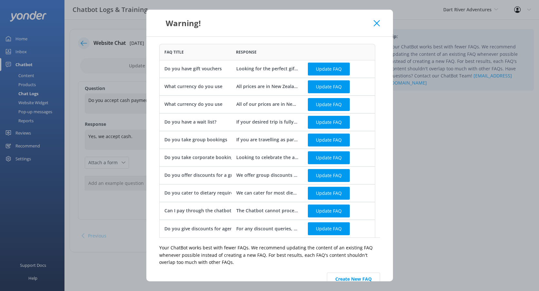
scroll to position [30, 0]
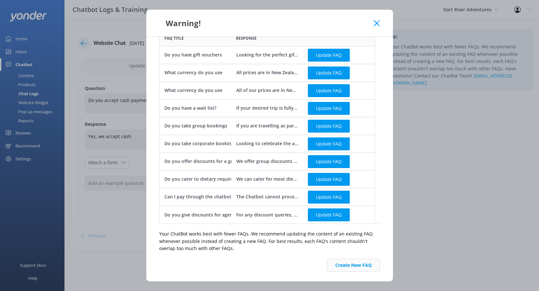
click at [345, 268] on button "Create New FAQ" at bounding box center [353, 265] width 53 height 13
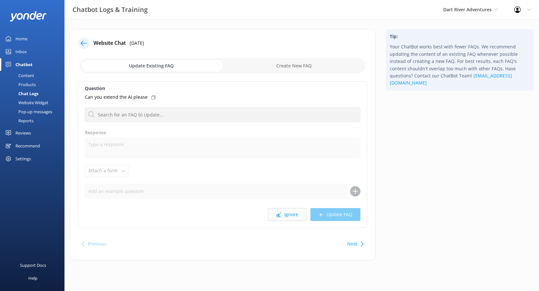
click at [284, 218] on button "Ignore" at bounding box center [287, 214] width 39 height 13
click at [284, 214] on button "Ignore" at bounding box center [287, 214] width 39 height 13
drag, startPoint x: 284, startPoint y: 214, endPoint x: 275, endPoint y: 236, distance: 23.3
click at [275, 236] on div "Website Chat [DATE] Update Existing FAQ Create New FAQ Question I cannot see an…" at bounding box center [223, 144] width 306 height 231
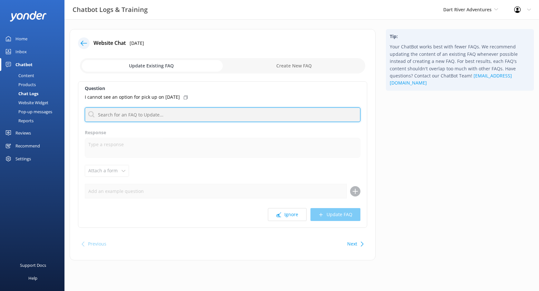
click at [189, 113] on input "text" at bounding box center [223, 114] width 276 height 15
type input "contact"
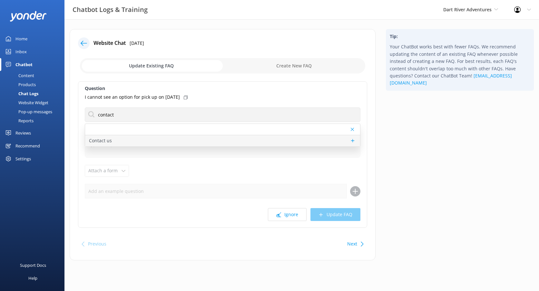
click at [161, 138] on div "Contact us" at bounding box center [222, 140] width 275 height 11
type textarea "You can reach the Dart River team at [PHONE_NUMBER] (within [GEOGRAPHIC_DATA]),…"
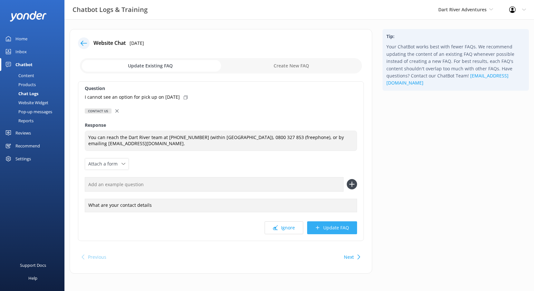
click at [328, 229] on button "Update FAQ" at bounding box center [332, 227] width 50 height 13
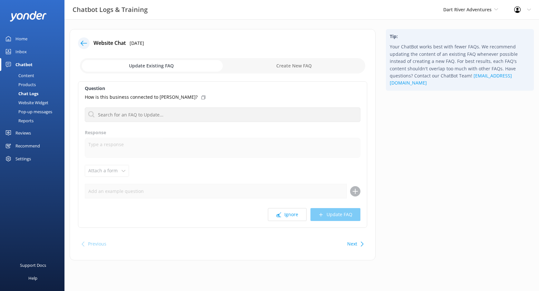
click at [201, 98] on icon at bounding box center [203, 97] width 4 height 4
click at [303, 61] on input "checkbox" at bounding box center [222, 65] width 285 height 15
checkbox input "true"
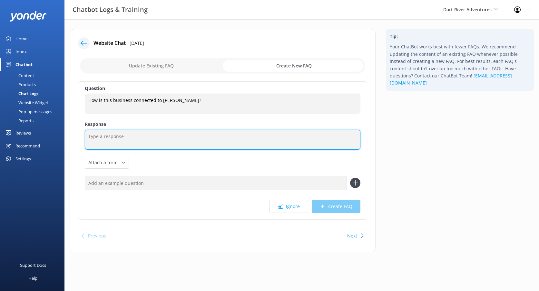
click at [127, 142] on textarea at bounding box center [223, 140] width 276 height 20
paste textarea "Dart River Adventures is part of Ngāi Tahu Tourism, showcasing the natural beau…"
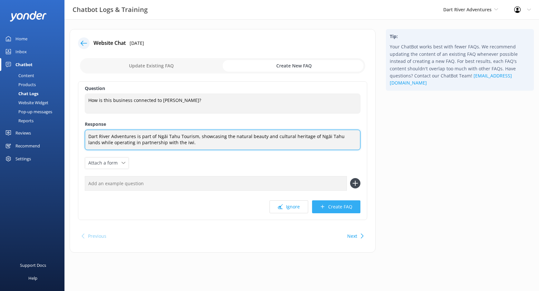
type textarea "Dart River Adventures is part of Ngāi Tahu Tourism, showcasing the natural beau…"
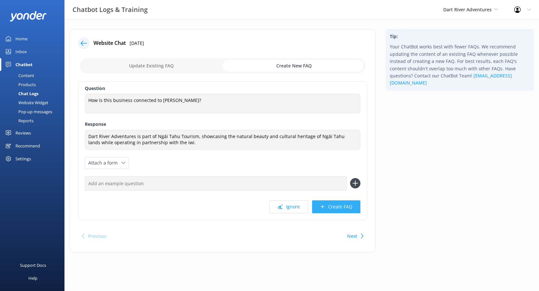
click at [343, 207] on button "Create FAQ" at bounding box center [336, 206] width 48 height 13
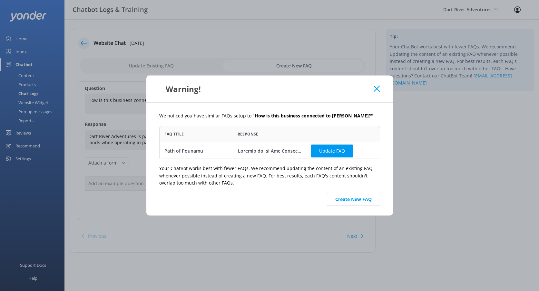
scroll to position [28, 216]
click at [342, 200] on button "Create New FAQ" at bounding box center [353, 199] width 53 height 13
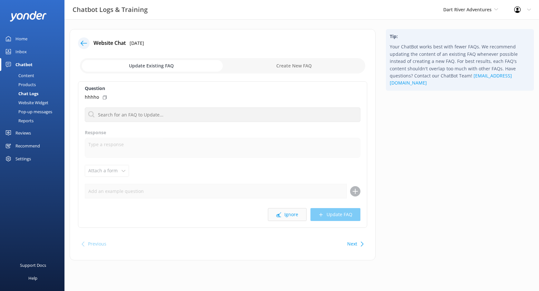
click at [279, 211] on button "Ignore" at bounding box center [287, 214] width 39 height 13
click at [280, 215] on use at bounding box center [278, 214] width 5 height 5
click at [287, 214] on button "Ignore" at bounding box center [287, 214] width 39 height 13
click at [288, 214] on button "Ignore" at bounding box center [287, 214] width 39 height 13
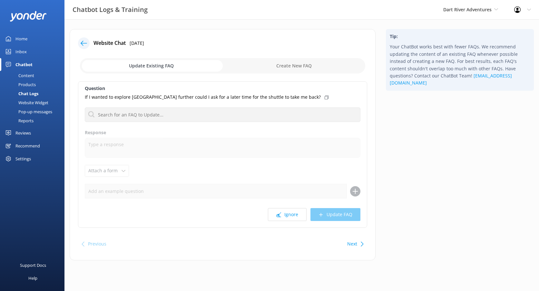
click at [325, 97] on icon at bounding box center [327, 97] width 4 height 4
click at [287, 62] on input "checkbox" at bounding box center [222, 65] width 285 height 15
checkbox input "true"
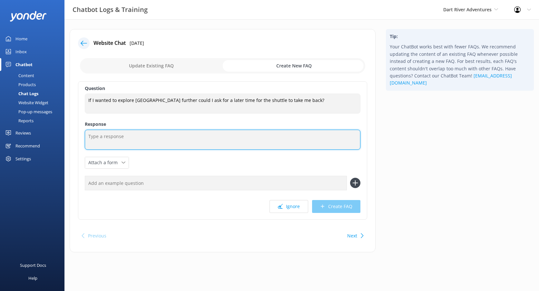
click at [121, 143] on textarea at bounding box center [223, 140] width 276 height 20
paste textarea "unfortunately we can’t offer later shuttle times as our shuttles are limited. I…"
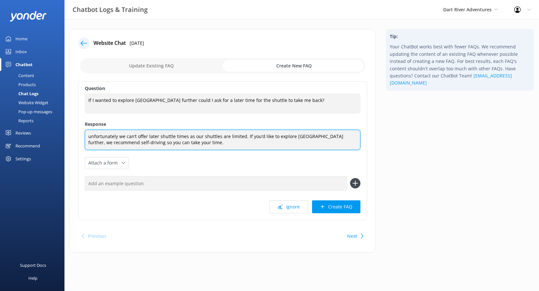
drag, startPoint x: 91, startPoint y: 134, endPoint x: 88, endPoint y: 136, distance: 4.0
click at [88, 136] on textarea "unfortunately we can’t offer later shuttle times as our shuttles are limited. I…" at bounding box center [223, 140] width 276 height 20
click at [252, 142] on textarea "Unfortunately, we can’t offer later shuttle times as our shuttles are limited. …" at bounding box center [223, 140] width 276 height 20
type textarea "Unfortunately, we can’t offer later shuttle times as our shuttles are limited. …"
click at [208, 145] on textarea "Unfortunately, we can’t offer later shuttle times as our shuttles are limited. …" at bounding box center [223, 140] width 276 height 20
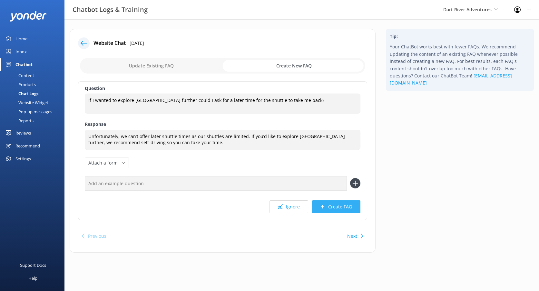
click at [341, 207] on button "Create FAQ" at bounding box center [336, 206] width 48 height 13
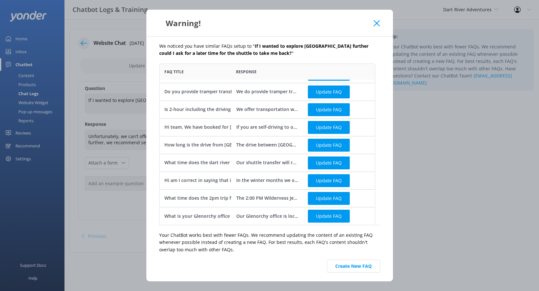
scroll to position [5, 0]
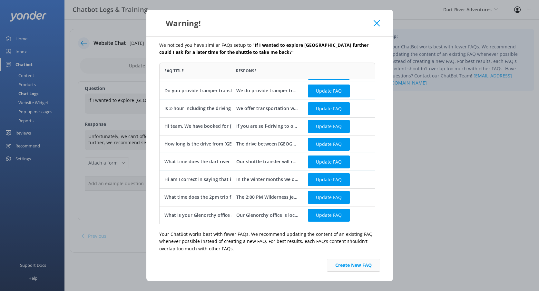
click at [338, 266] on button "Create New FAQ" at bounding box center [353, 265] width 53 height 13
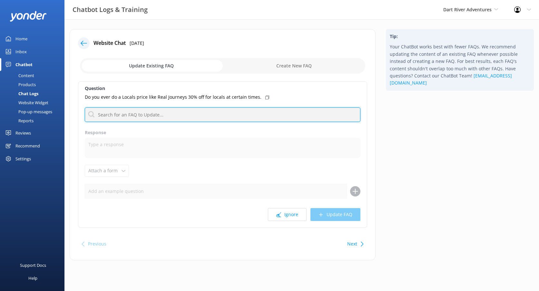
click at [236, 117] on input "text" at bounding box center [223, 114] width 276 height 15
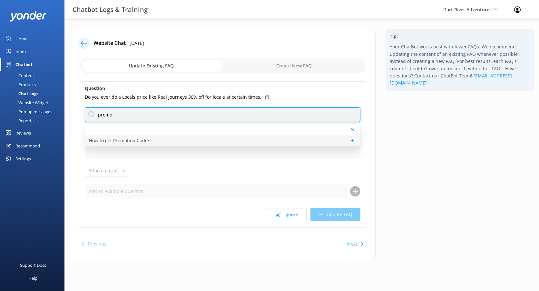
type input "promo"
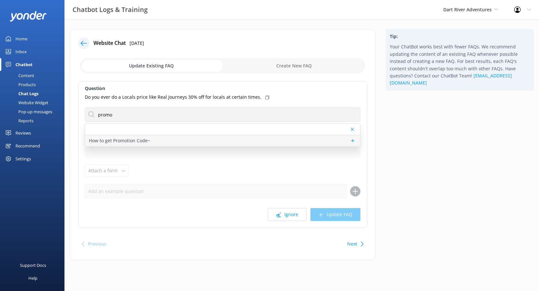
click at [114, 140] on p "How to get Promotion Code~" at bounding box center [119, 140] width 61 height 7
type textarea "Please keep an eye on our social media for any available promotions. Alternativ…"
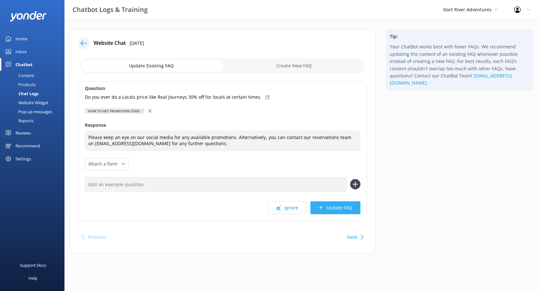
click at [350, 211] on button "Update FAQ" at bounding box center [335, 207] width 50 height 13
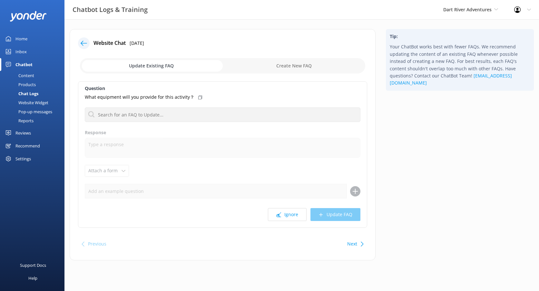
click at [198, 96] on icon at bounding box center [200, 97] width 4 height 4
click at [293, 210] on button "Ignore" at bounding box center [287, 214] width 39 height 13
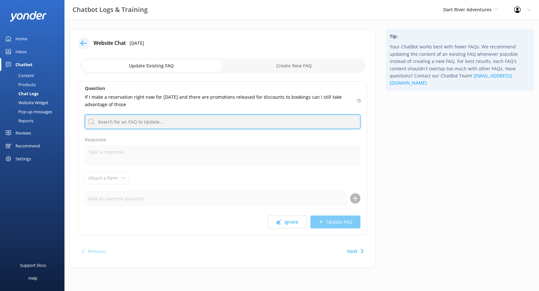
click at [348, 124] on input "text" at bounding box center [223, 121] width 276 height 15
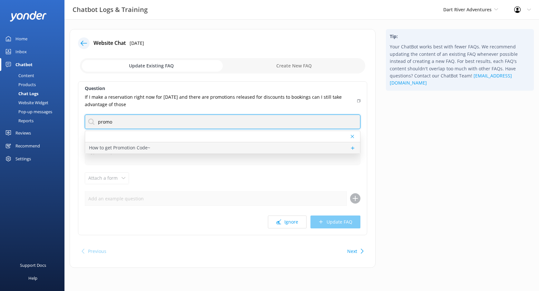
type input "promo"
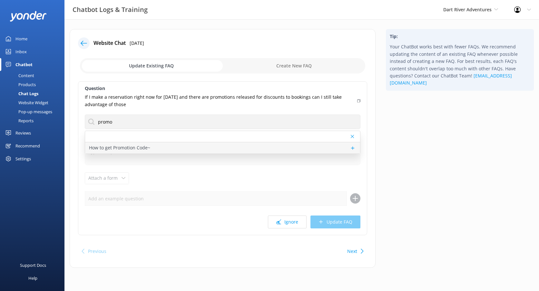
click at [146, 149] on p "How to get Promotion Code~" at bounding box center [119, 147] width 61 height 7
type textarea "Please keep an eye on our social media for any available promotions. Alternativ…"
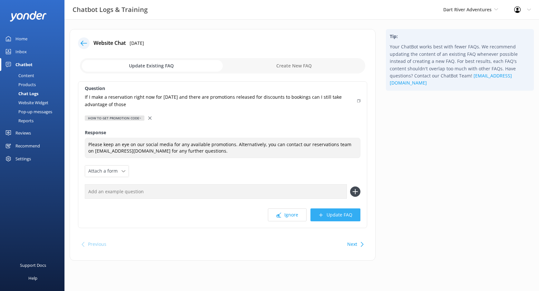
click at [340, 218] on button "Update FAQ" at bounding box center [335, 214] width 50 height 13
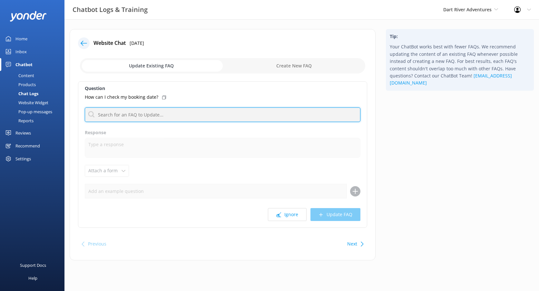
click at [142, 116] on input "text" at bounding box center [223, 114] width 276 height 15
type input "contact"
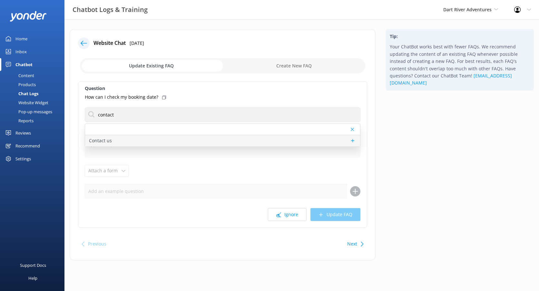
click at [127, 138] on div "Contact us" at bounding box center [222, 140] width 275 height 11
type textarea "You can reach the Dart River team at [PHONE_NUMBER] (within [GEOGRAPHIC_DATA]),…"
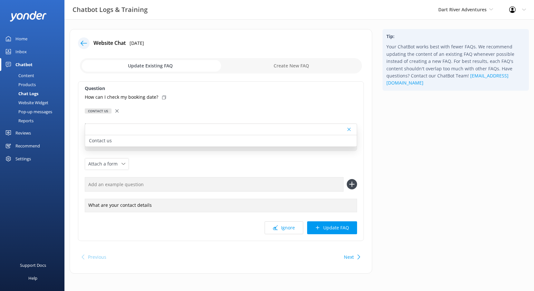
click at [265, 169] on div "Question How can I check my booking date? Contact us Contact us Response You ca…" at bounding box center [221, 161] width 286 height 160
click at [334, 231] on button "Update FAQ" at bounding box center [332, 227] width 50 height 13
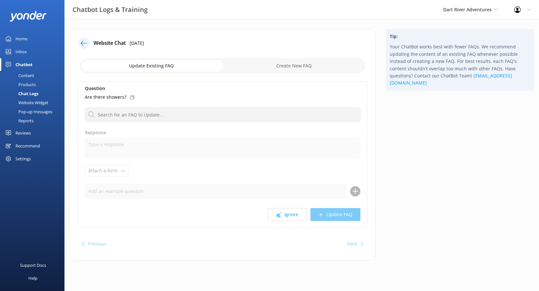
click at [131, 97] on icon at bounding box center [132, 97] width 4 height 4
click at [317, 56] on div "Update Existing FAQ Create New FAQ" at bounding box center [222, 65] width 289 height 19
click at [311, 63] on input "checkbox" at bounding box center [222, 65] width 285 height 15
checkbox input "true"
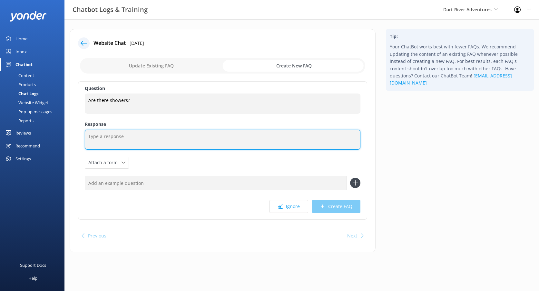
click at [158, 140] on textarea at bounding box center [223, 140] width 276 height 20
paste textarea "we don’t have shower facilities on site."
click at [89, 135] on textarea "we don’t have shower facilities on site." at bounding box center [223, 140] width 276 height 20
click at [214, 145] on textarea "We don’t have shower facilities on site." at bounding box center [223, 140] width 276 height 20
type textarea "We don’t have shower facilities on site."
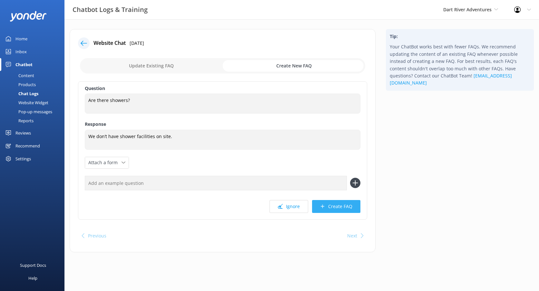
click at [324, 208] on icon at bounding box center [322, 206] width 5 height 5
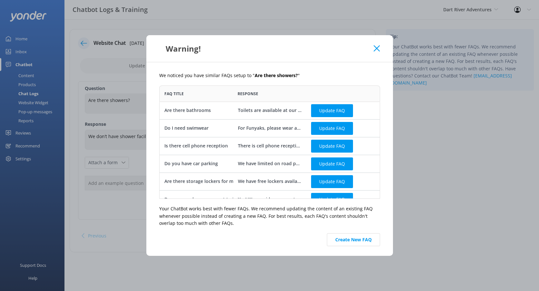
scroll to position [108, 216]
click at [352, 241] on button "Create New FAQ" at bounding box center [353, 239] width 53 height 13
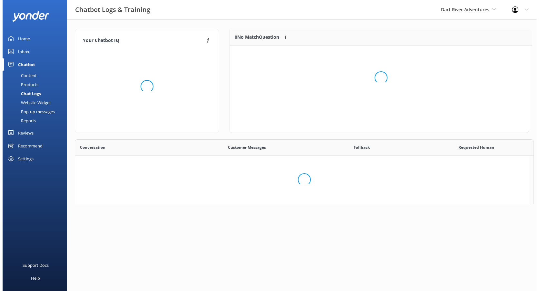
scroll to position [76, 294]
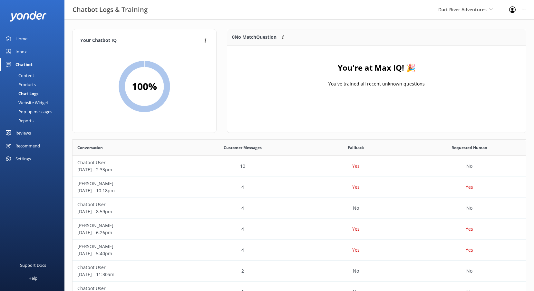
click at [10, 48] on link "Inbox" at bounding box center [32, 51] width 64 height 13
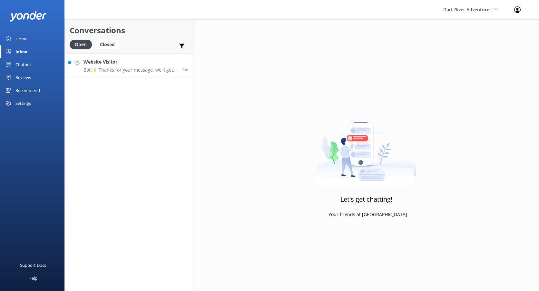
click at [143, 71] on p "Bot: ⚡ Thanks for your message, we'll get back to you as soon as we can. You're…" at bounding box center [130, 70] width 94 height 6
